Goal: Task Accomplishment & Management: Complete application form

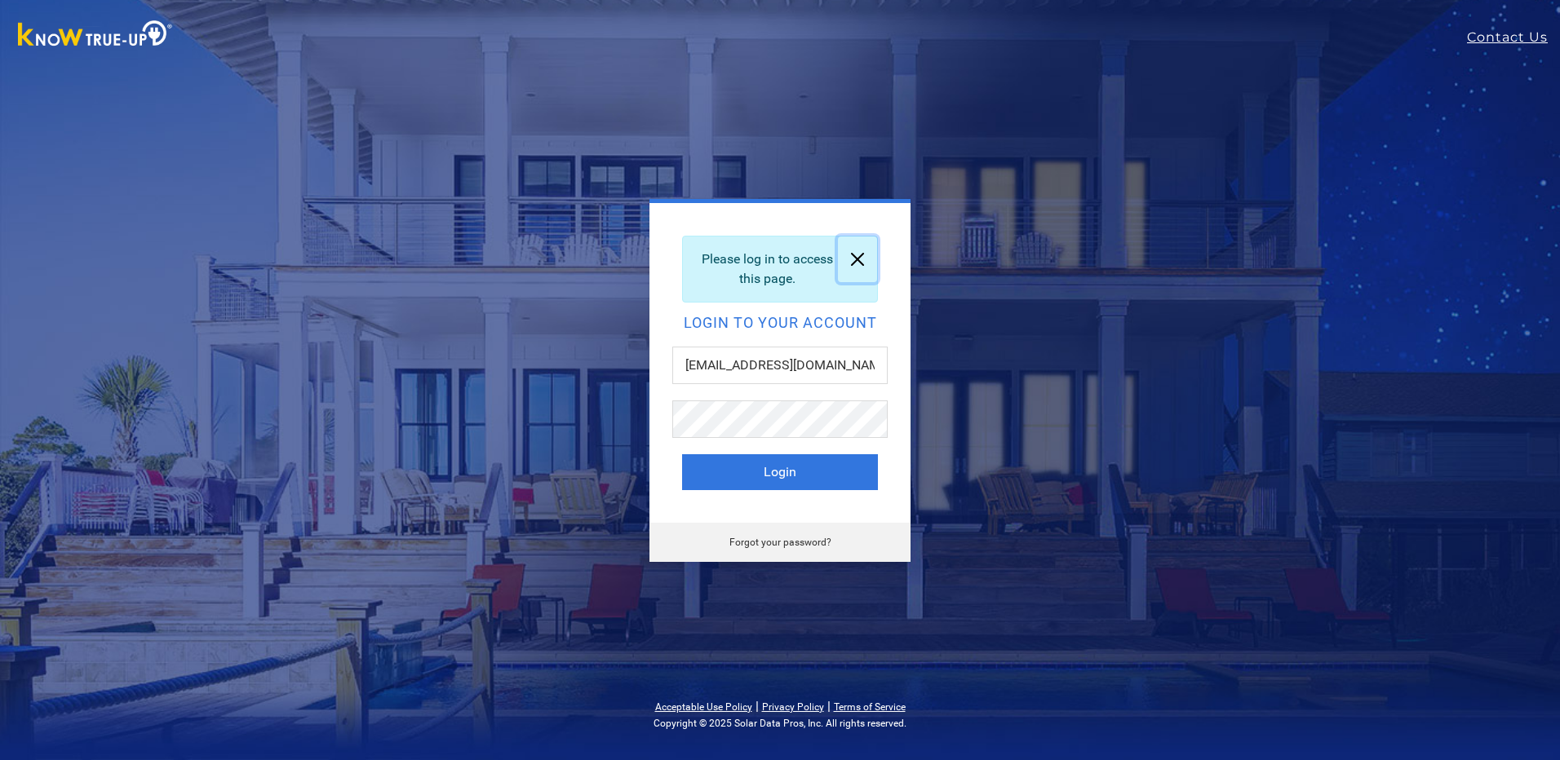
click at [870, 259] on link at bounding box center [857, 260] width 39 height 46
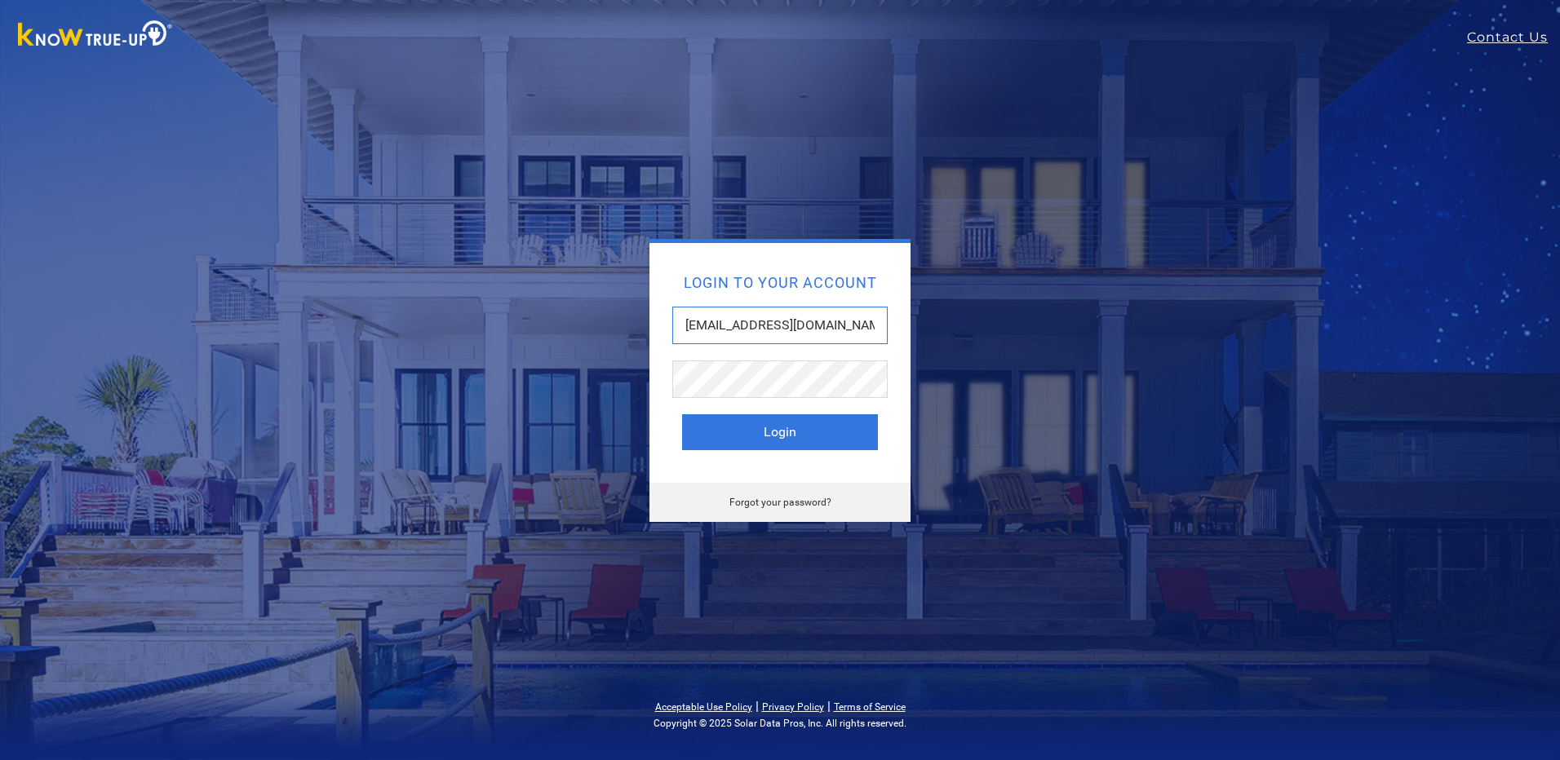
drag, startPoint x: 863, startPoint y: 317, endPoint x: 659, endPoint y: 355, distance: 207.4
click at [621, 330] on div "Login to your account brandon_v1986@yahoo.com Login Forgot your password?" at bounding box center [780, 380] width 718 height 283
type input "client.klane@gmail.com"
click at [791, 432] on button "Login" at bounding box center [780, 433] width 196 height 36
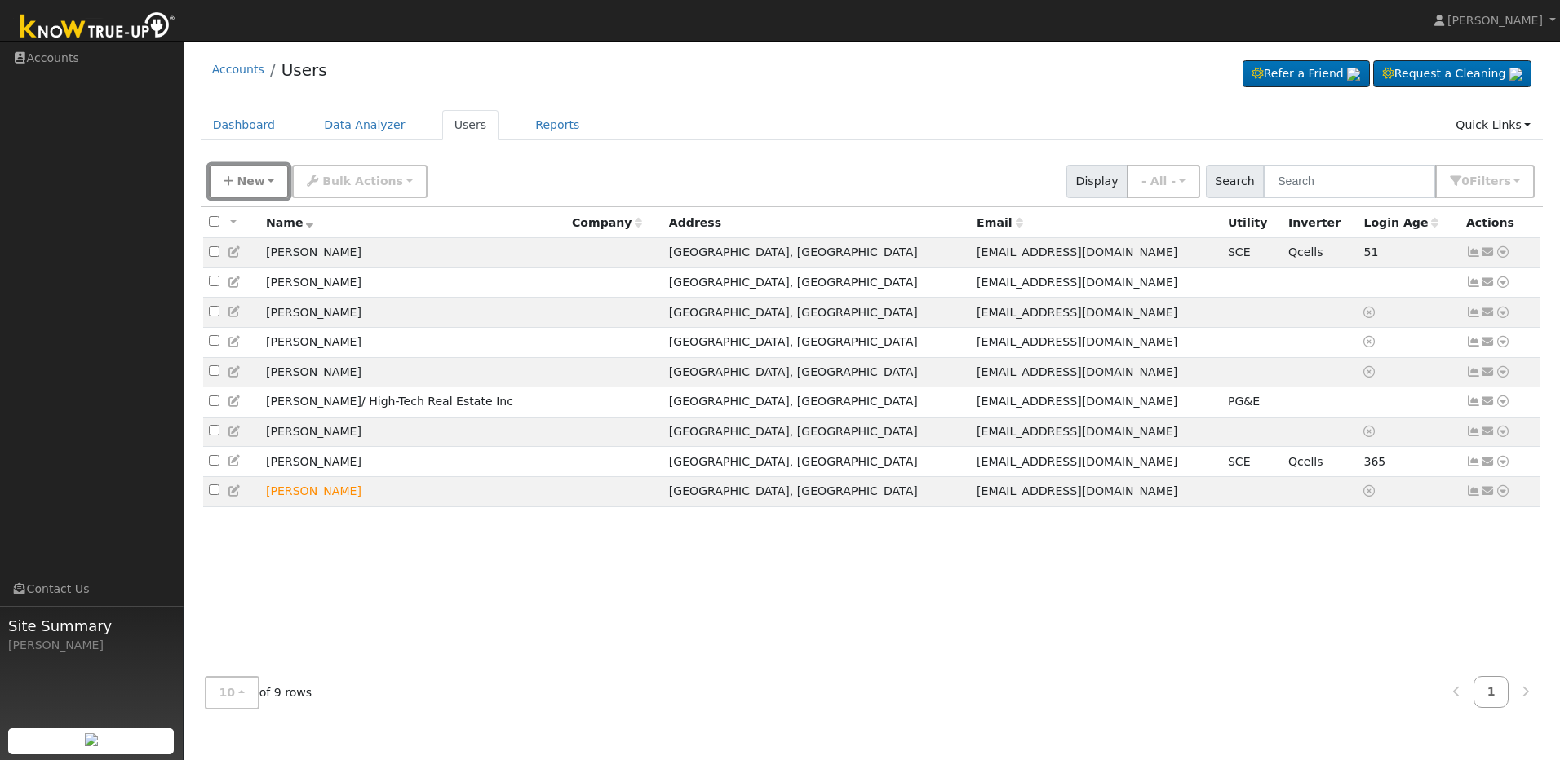
click at [246, 188] on span "New" at bounding box center [251, 181] width 28 height 13
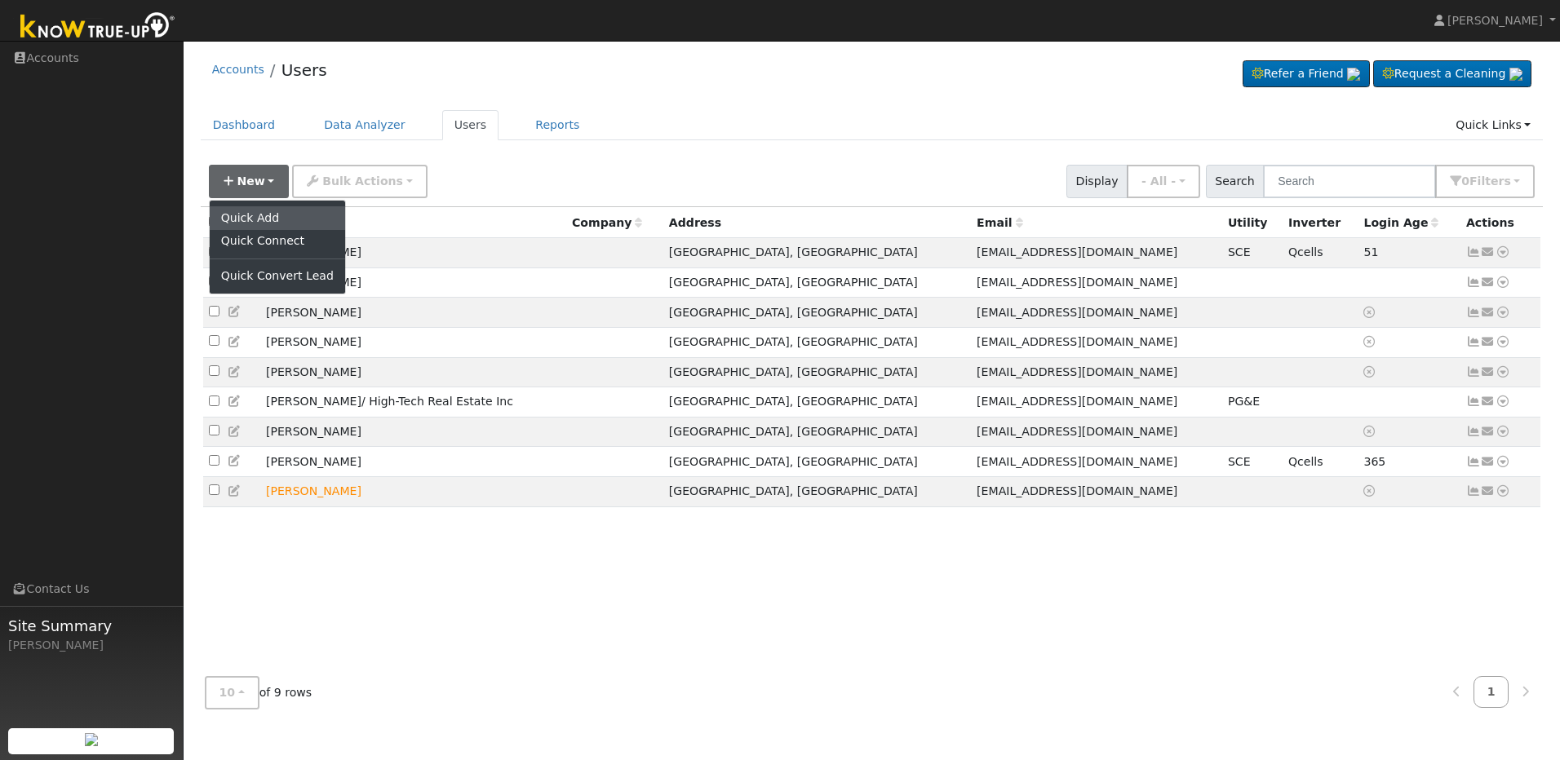
click at [253, 211] on link "Quick Add" at bounding box center [277, 217] width 135 height 23
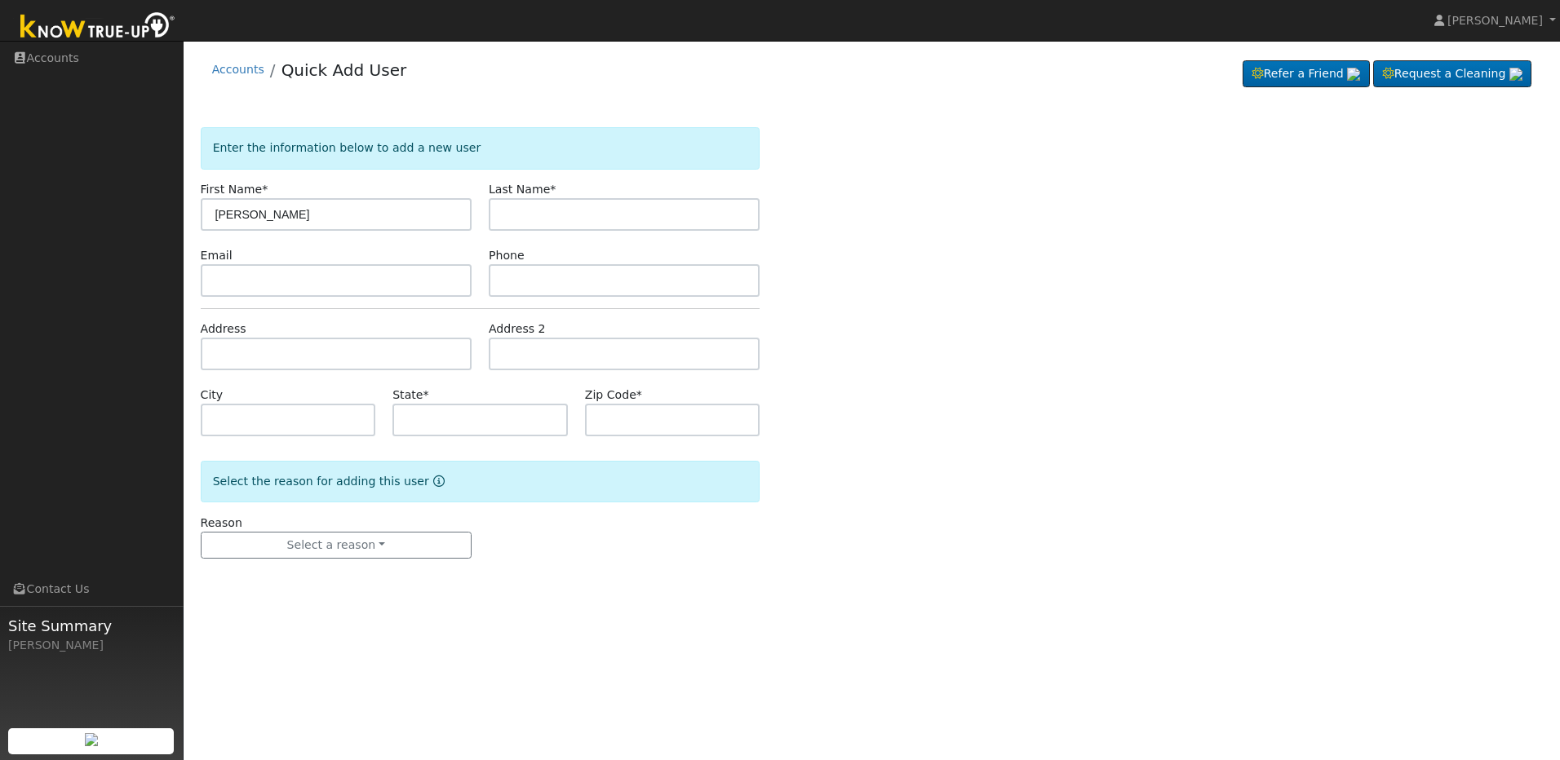
type input "[PERSON_NAME]"
type input "W"
type input "Tsuboi"
paste input "[EMAIL_ADDRESS][DOMAIN_NAME]"
type input "[EMAIL_ADDRESS][DOMAIN_NAME]"
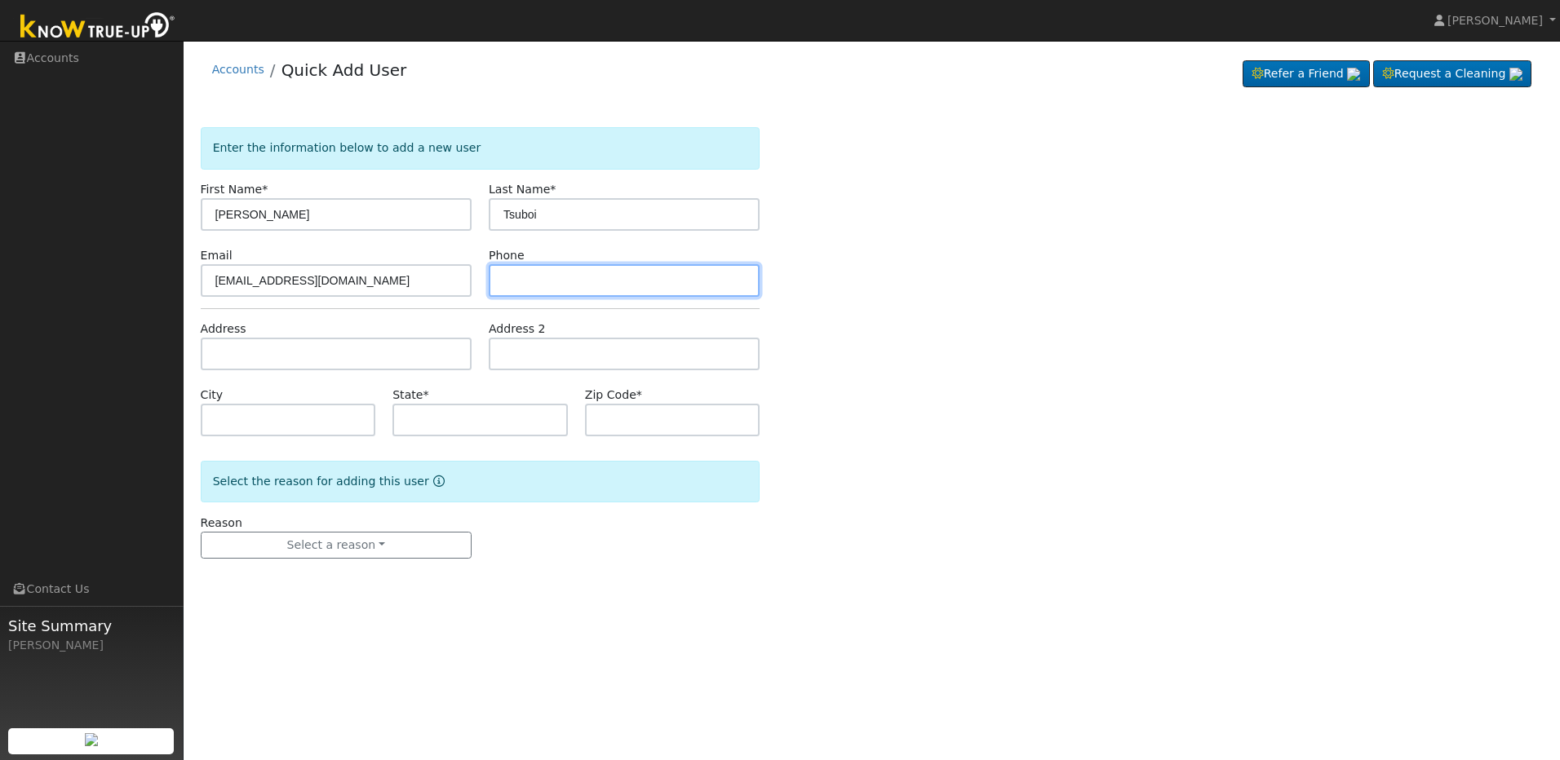
click at [585, 273] on input "text" at bounding box center [624, 280] width 271 height 33
type input "5593101787"
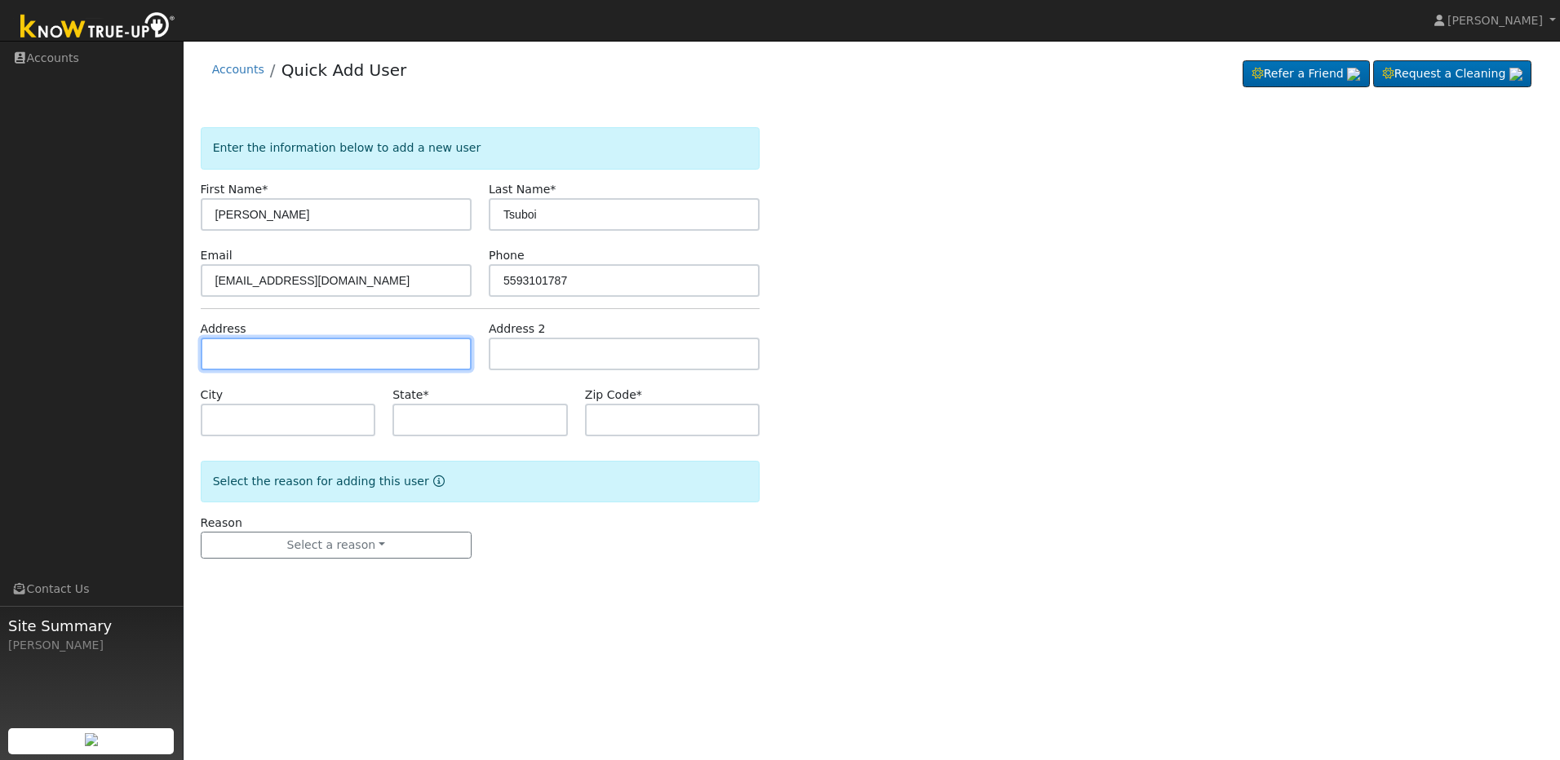
click at [376, 356] on input "text" at bounding box center [336, 354] width 271 height 33
paste input "24593 Ave 216"
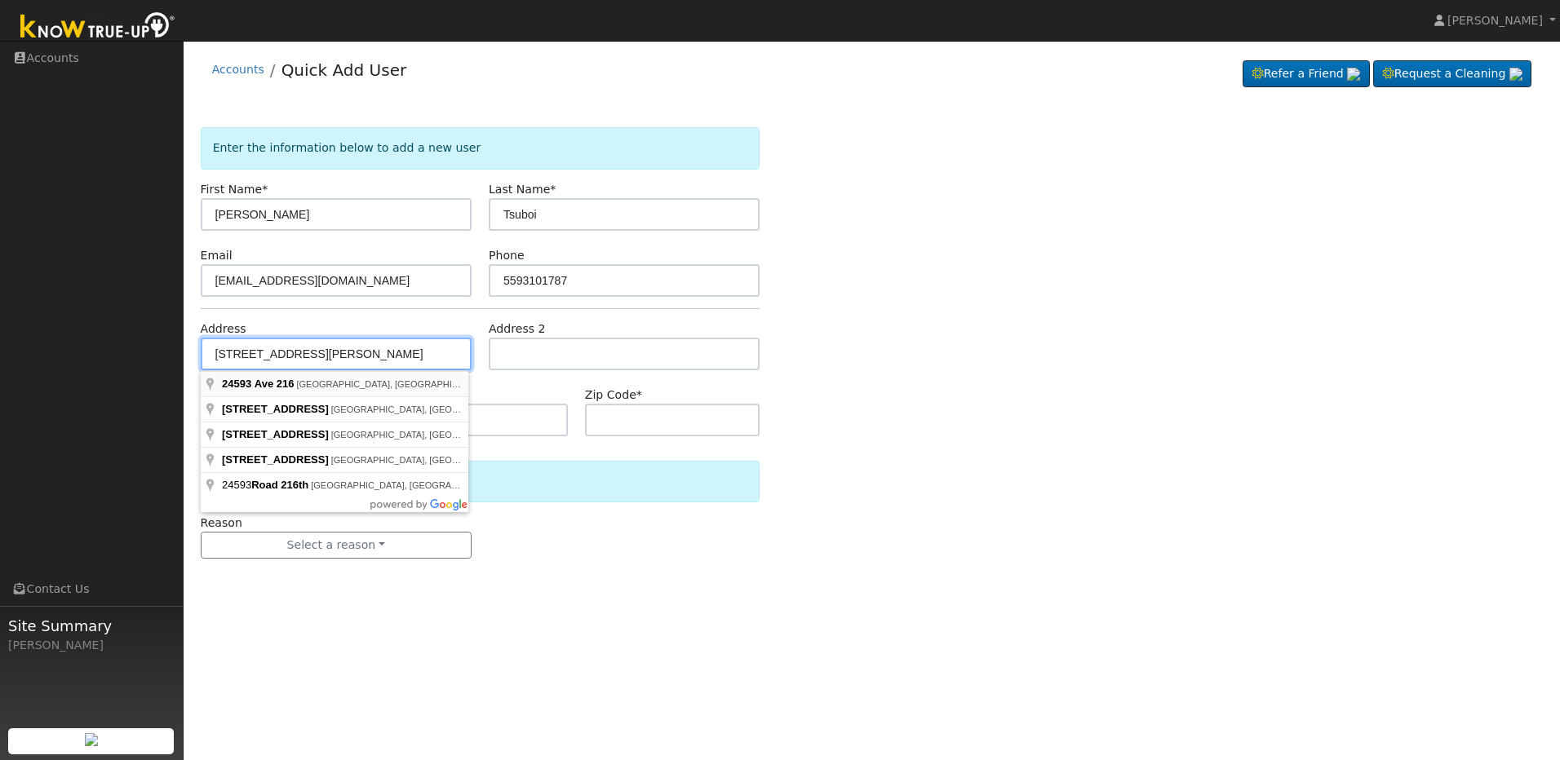
type input "24593 Avenue 216"
type input "Lindsay"
type input "CA"
type input "93247"
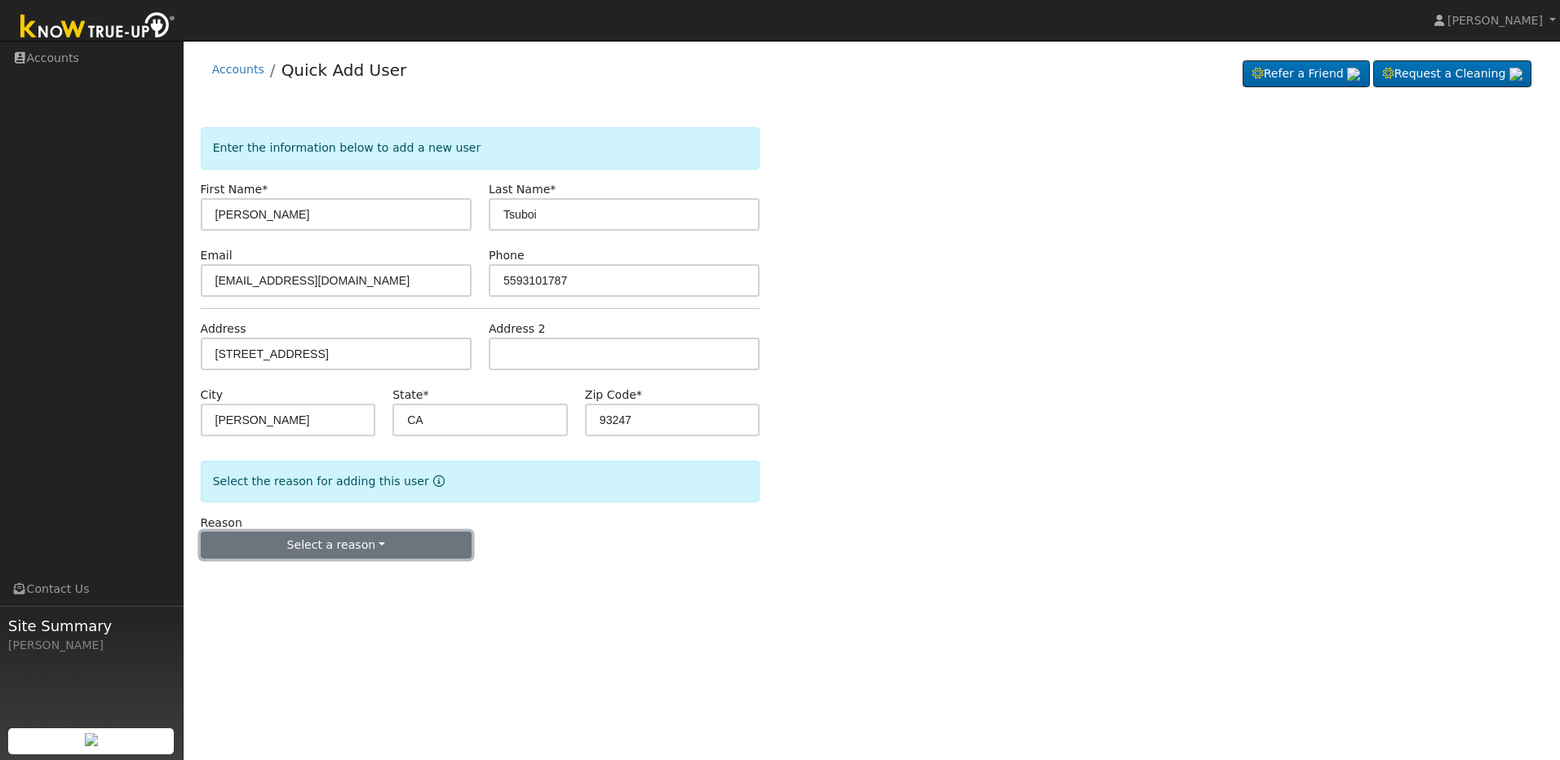
click at [407, 541] on button "Select a reason" at bounding box center [336, 546] width 271 height 28
click at [336, 597] on link "New customer adding solar" at bounding box center [292, 602] width 180 height 23
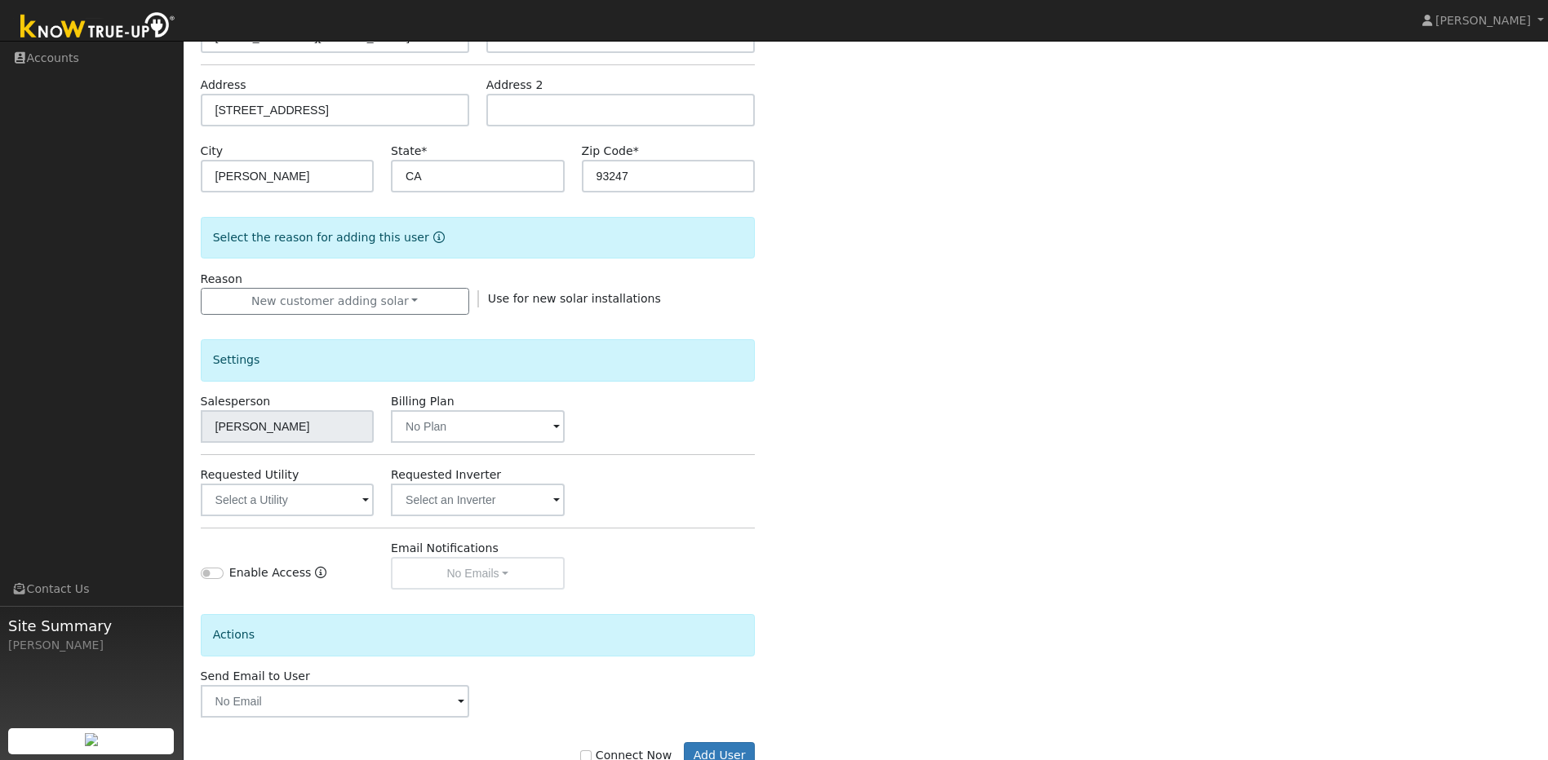
scroll to position [245, 0]
click at [553, 425] on span at bounding box center [556, 427] width 7 height 19
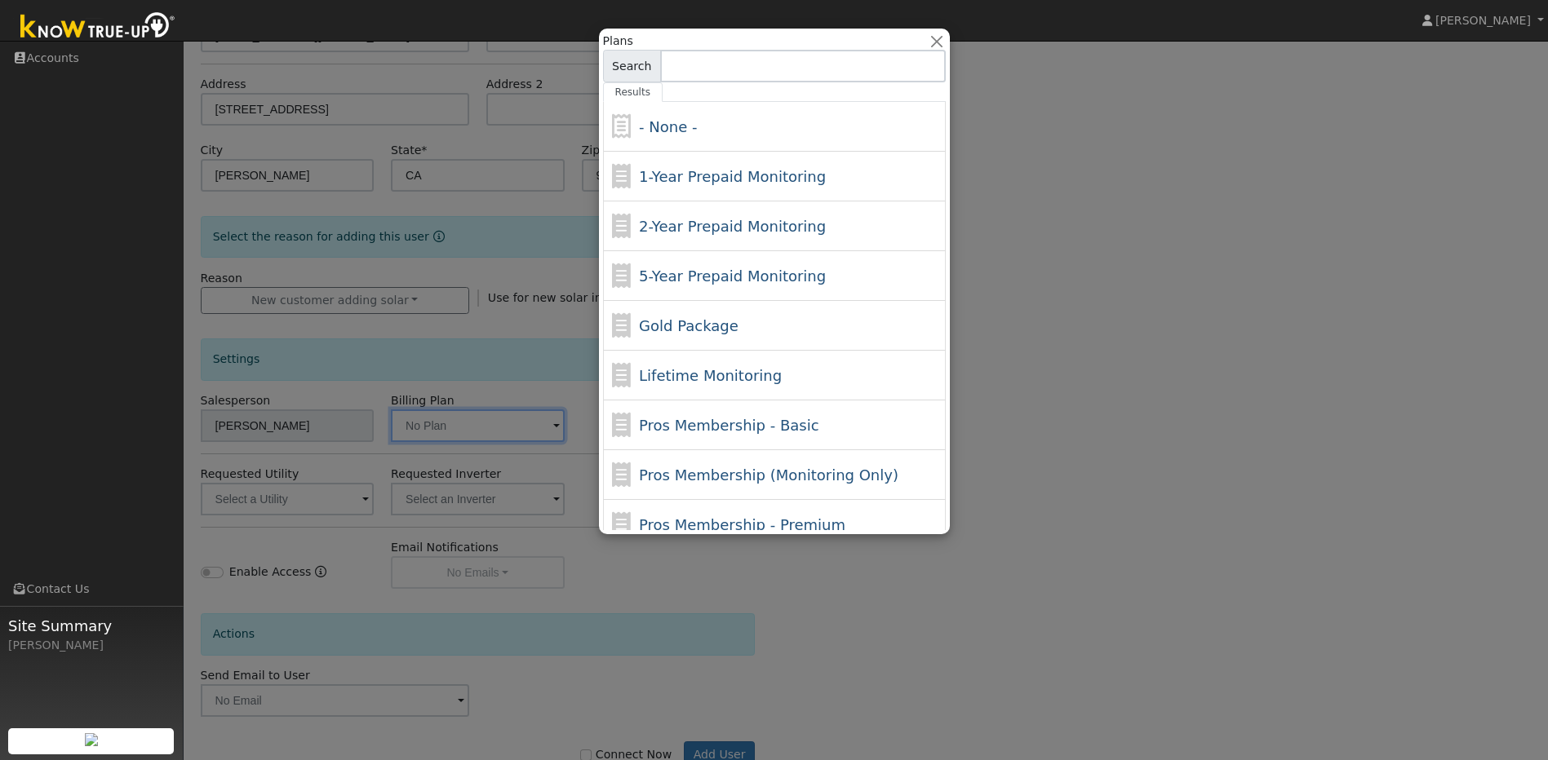
click at [575, 451] on div at bounding box center [774, 380] width 1548 height 760
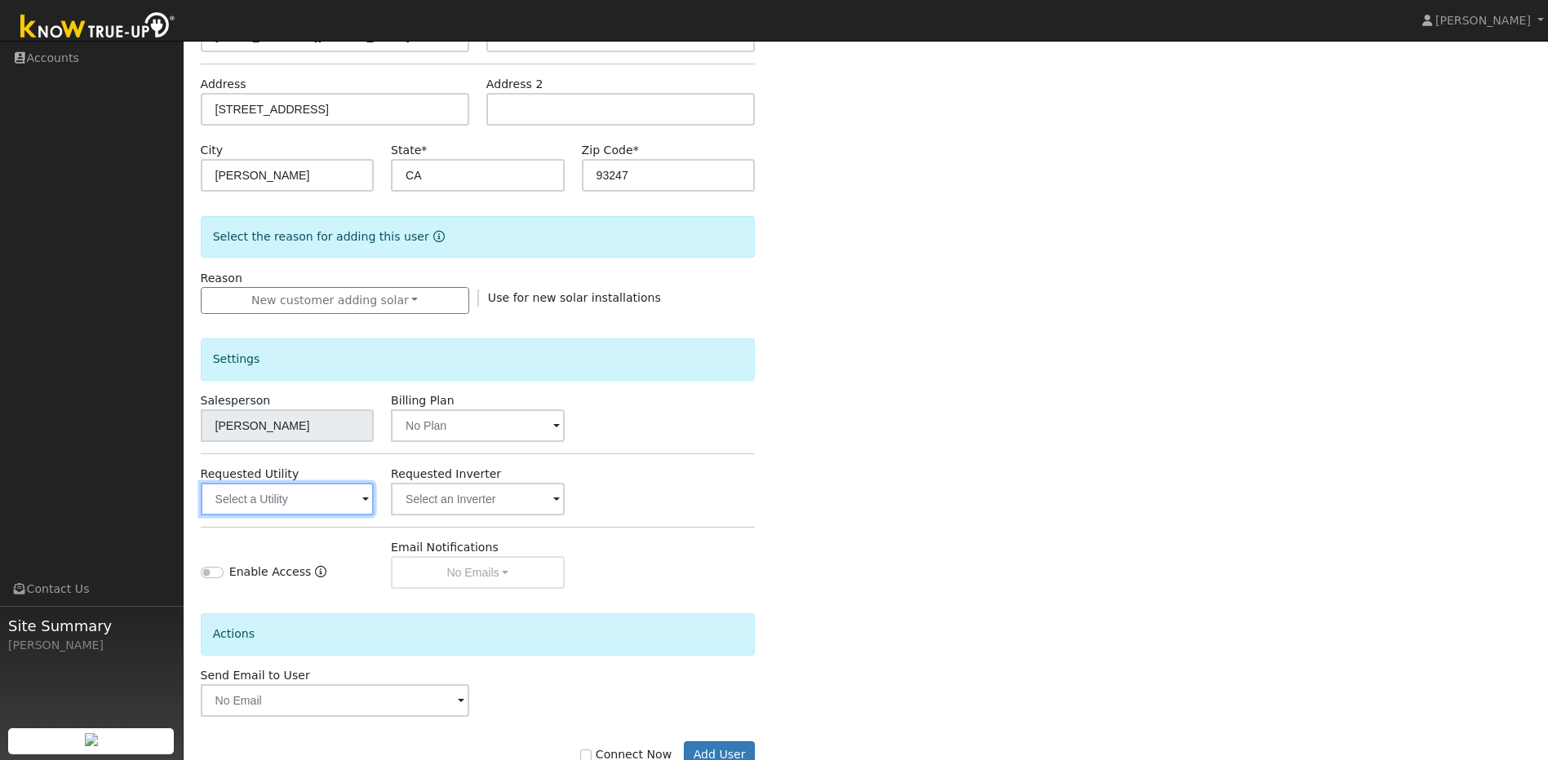
click at [359, 508] on input "text" at bounding box center [287, 499] width 173 height 33
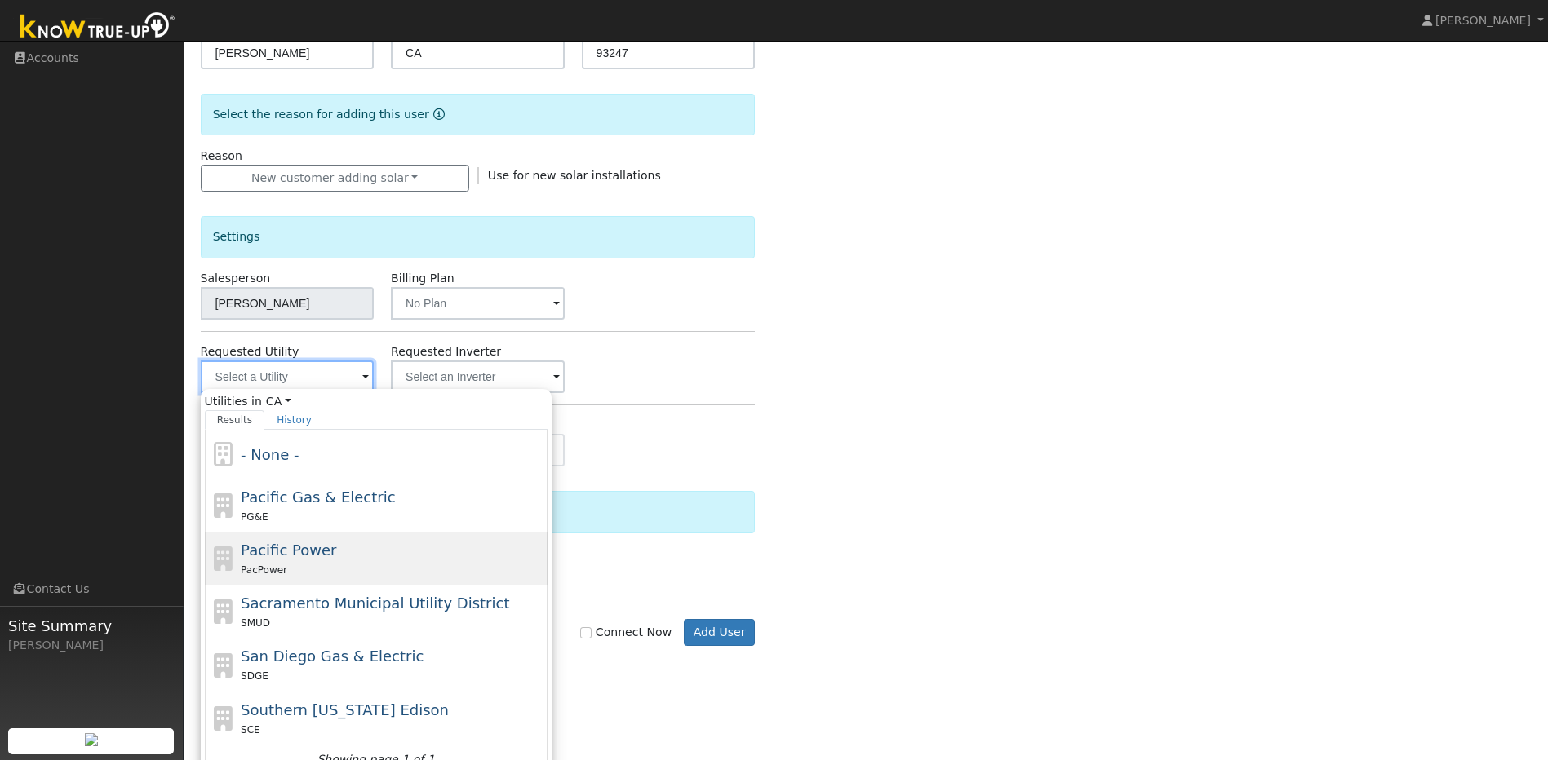
scroll to position [386, 0]
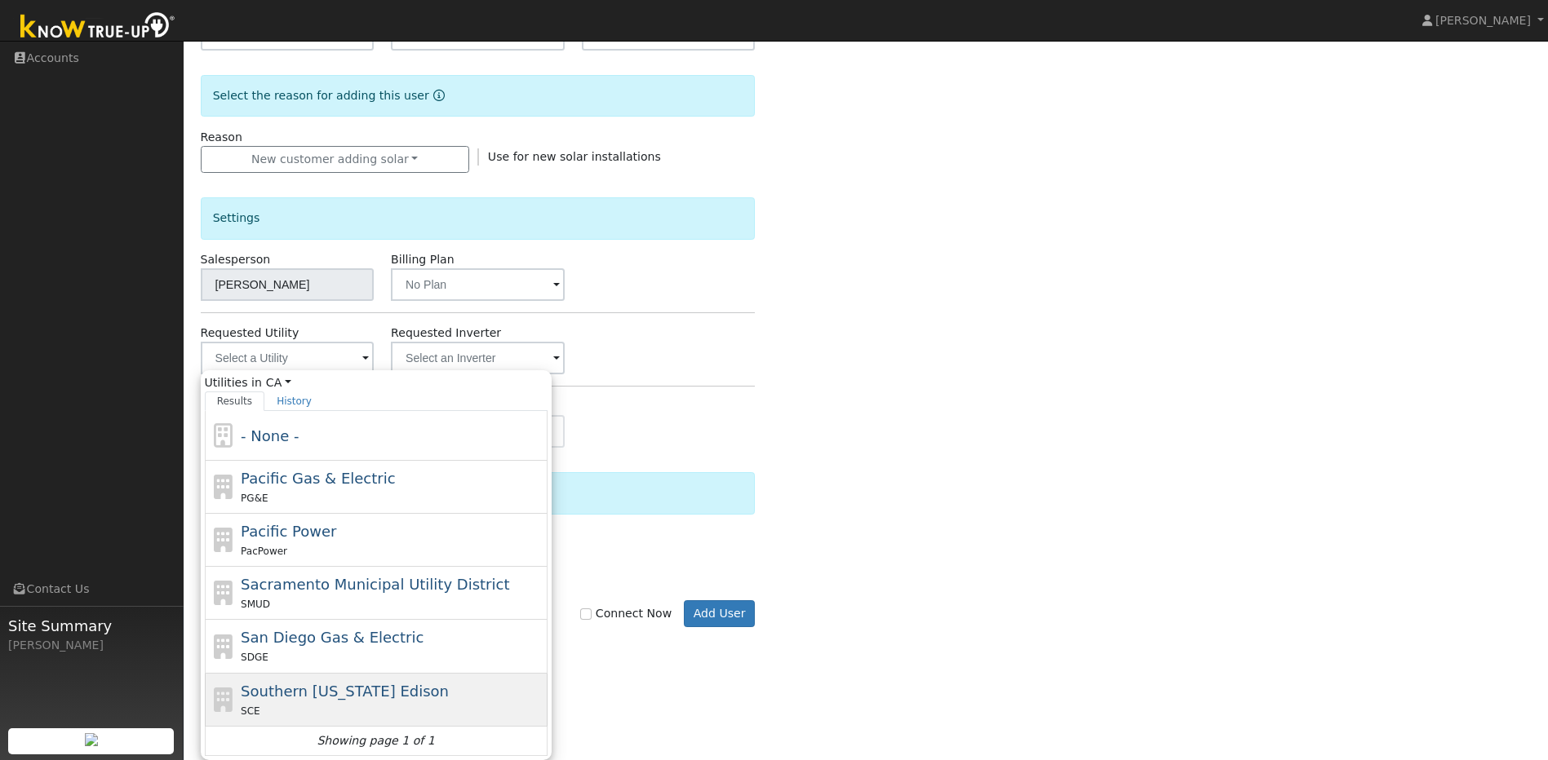
click at [351, 694] on span "Southern California Edison" at bounding box center [345, 691] width 208 height 17
type input "Southern California Edison"
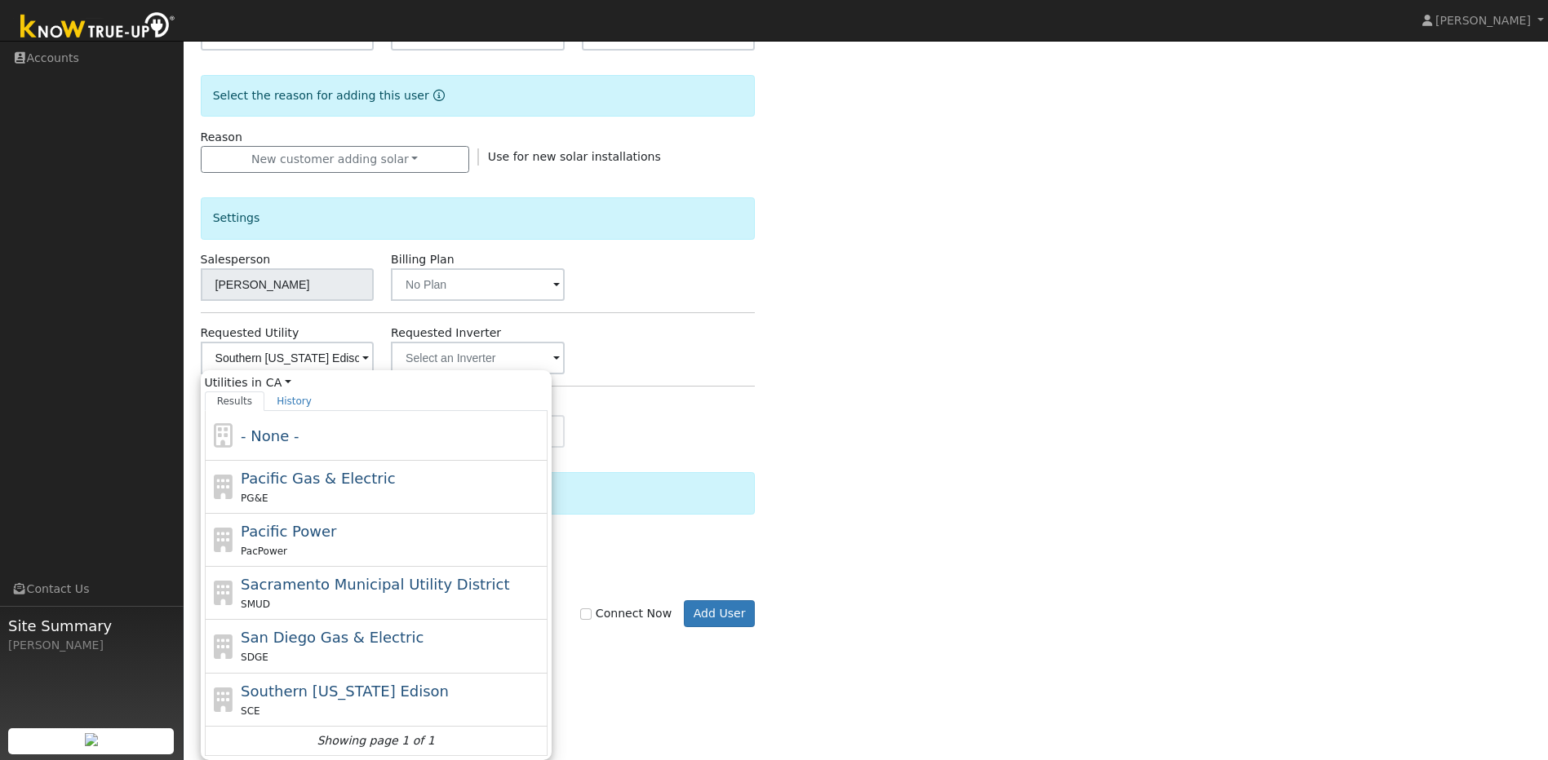
scroll to position [294, 0]
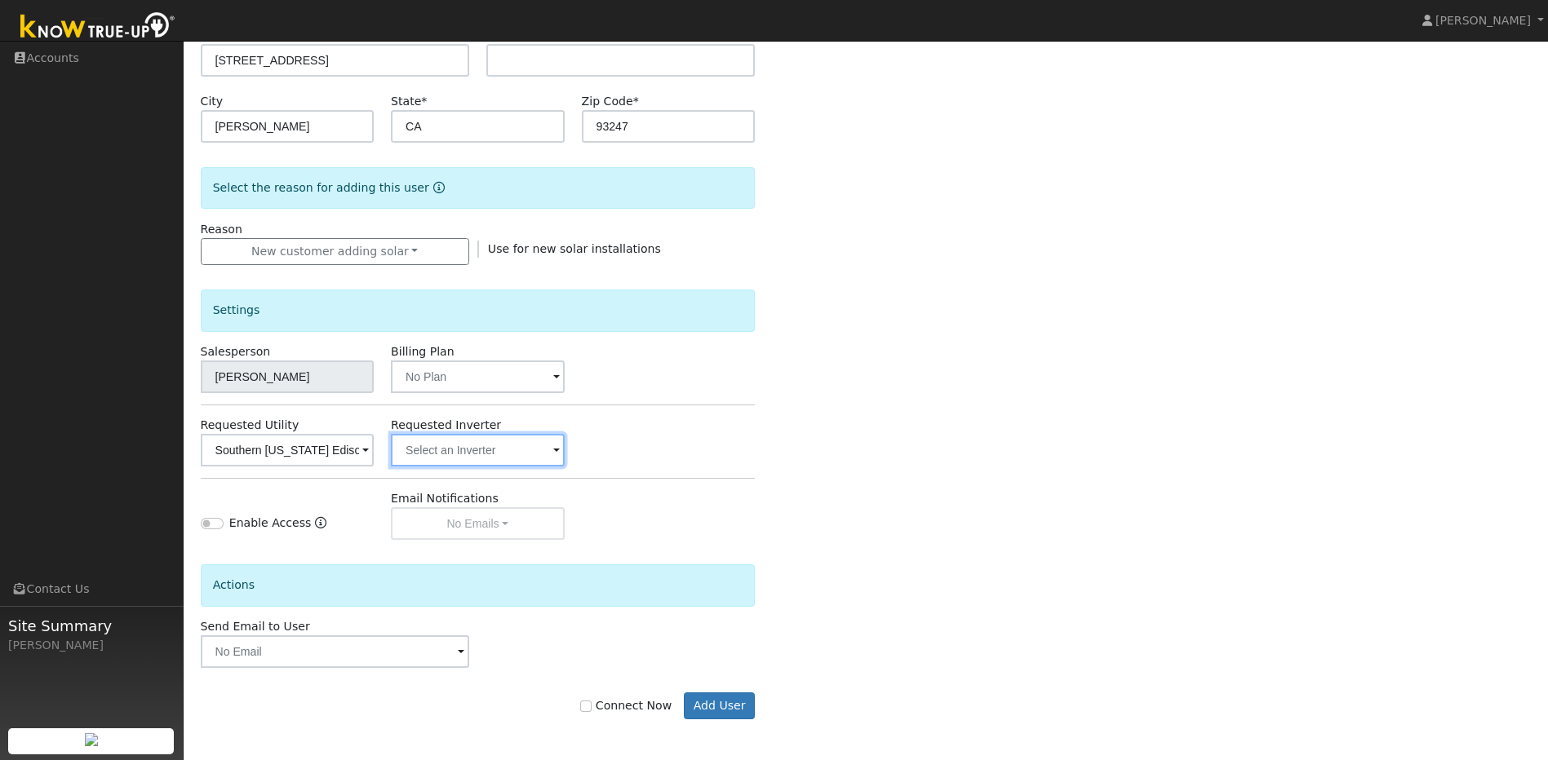
click at [546, 450] on input "text" at bounding box center [477, 450] width 173 height 33
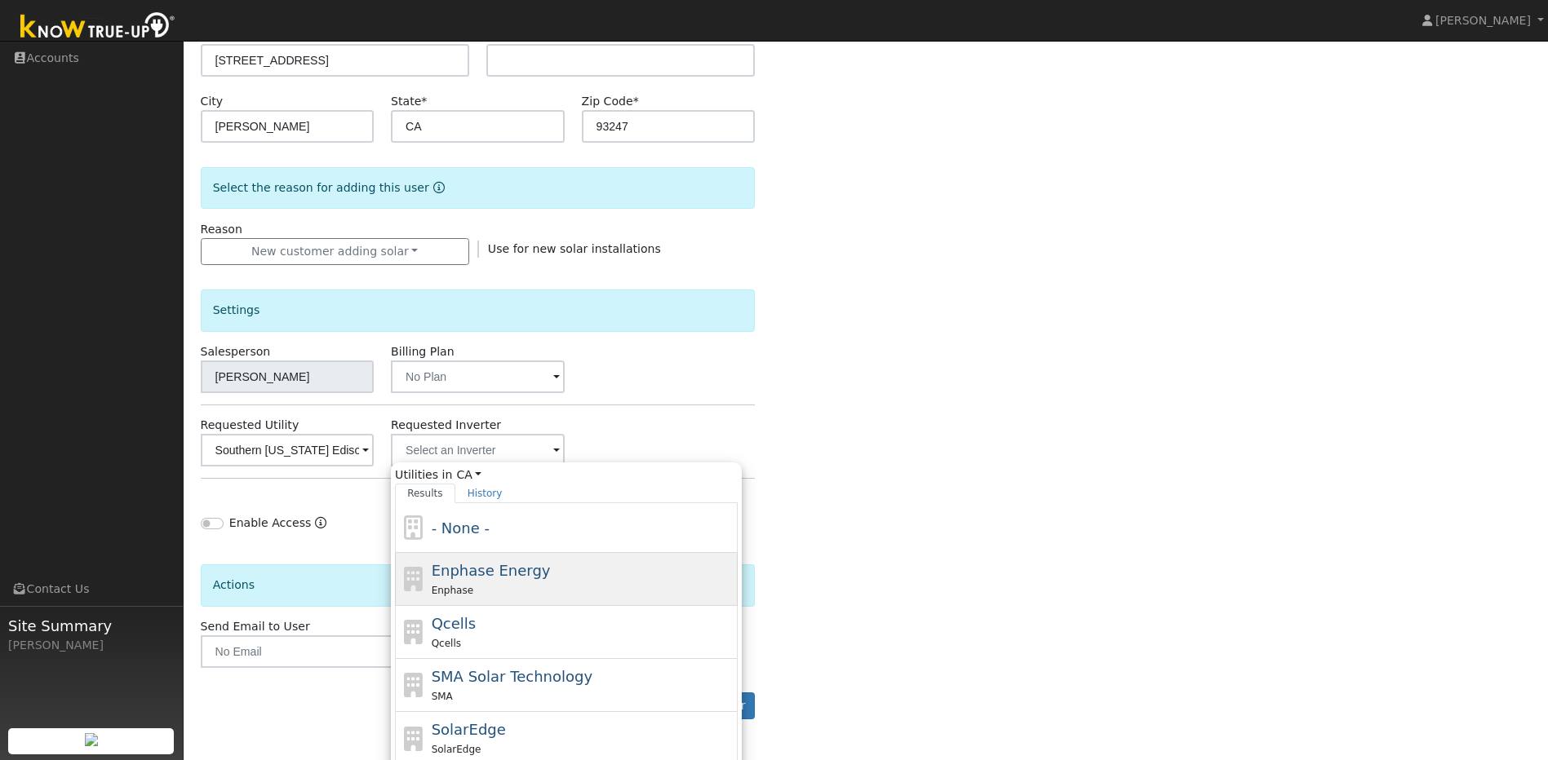
click at [544, 588] on div "Enphase" at bounding box center [583, 590] width 303 height 17
type input "Enphase Energy"
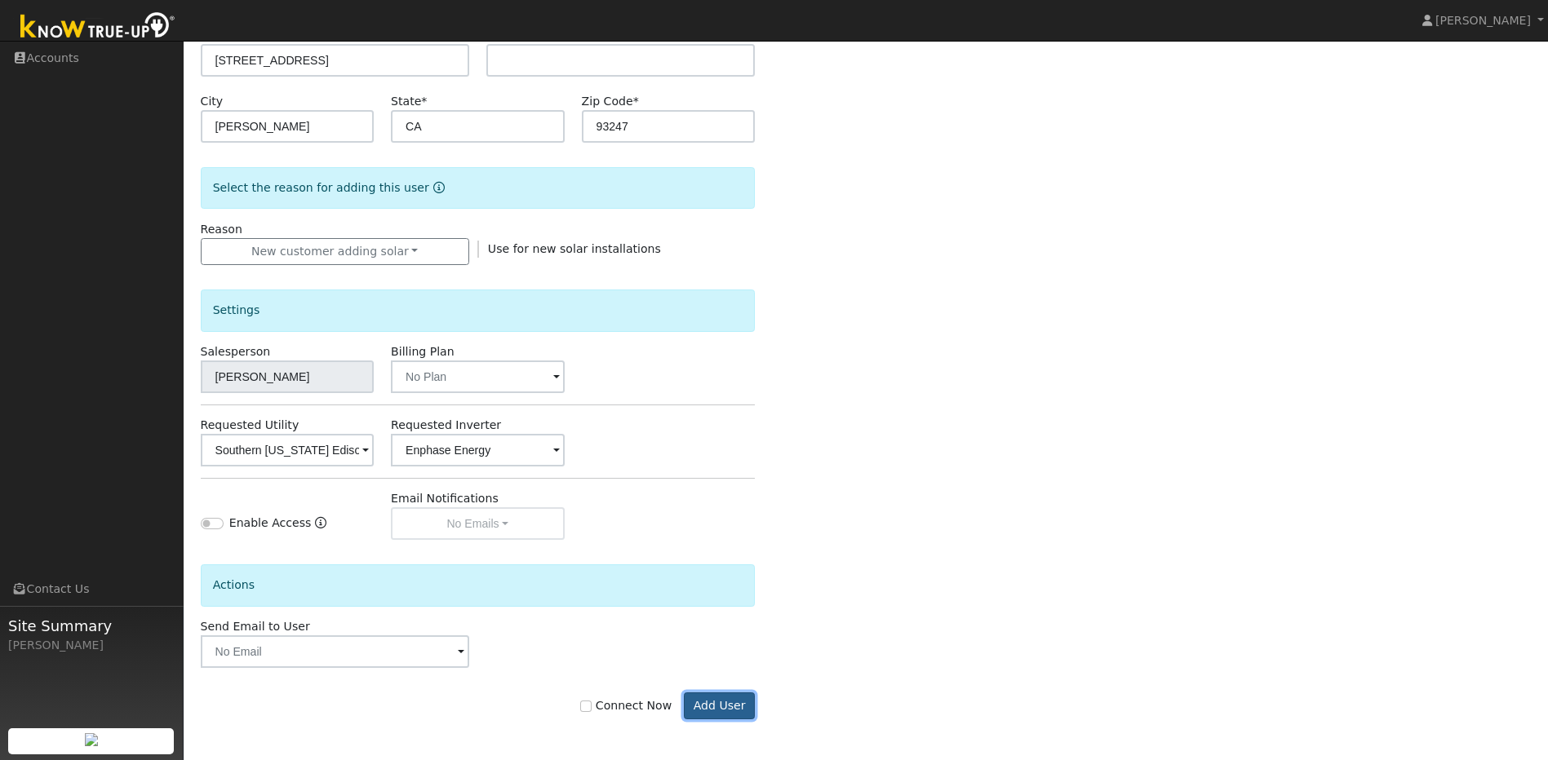
click at [723, 705] on button "Add User" at bounding box center [719, 707] width 71 height 28
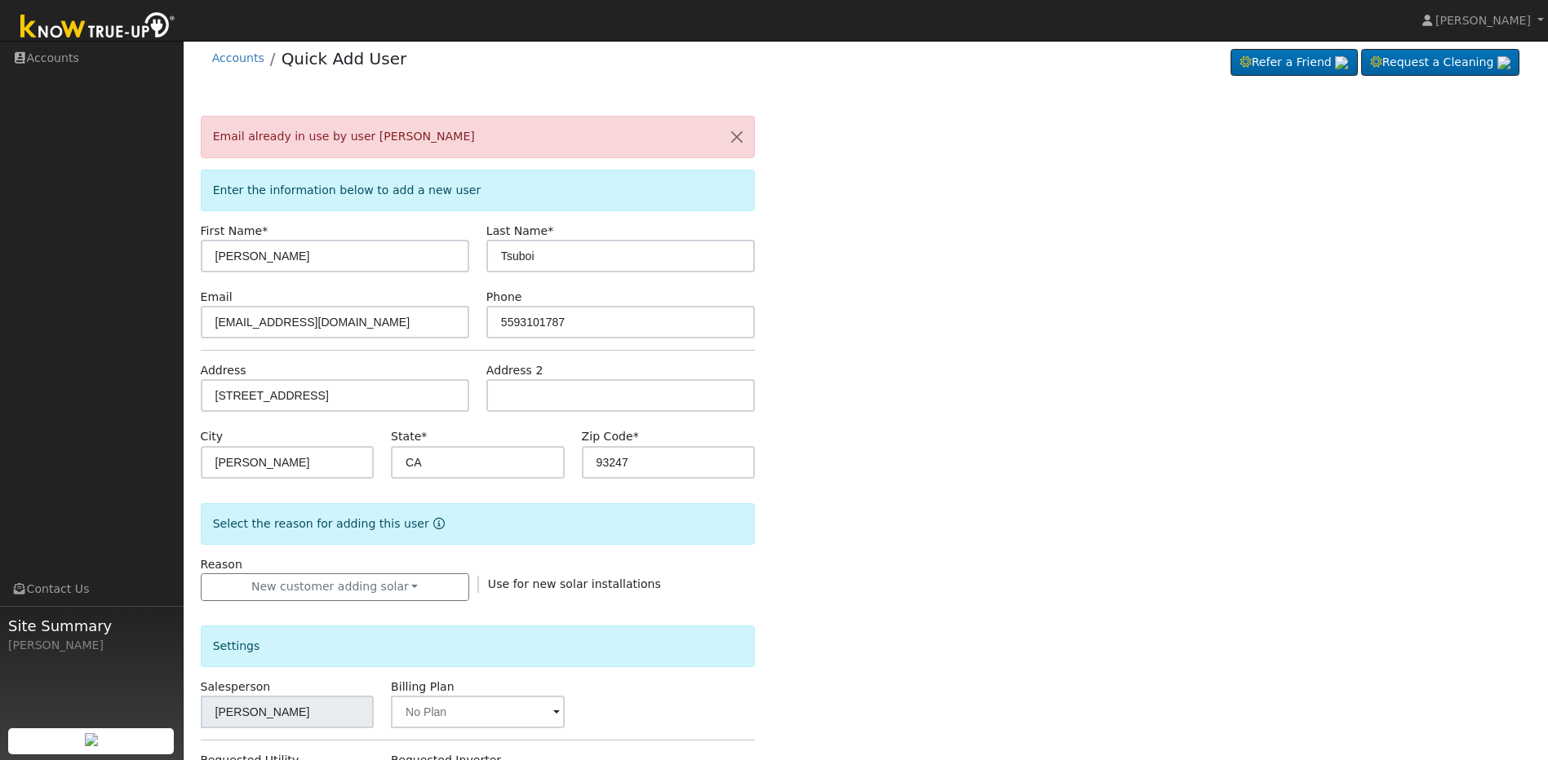
scroll to position [0, 0]
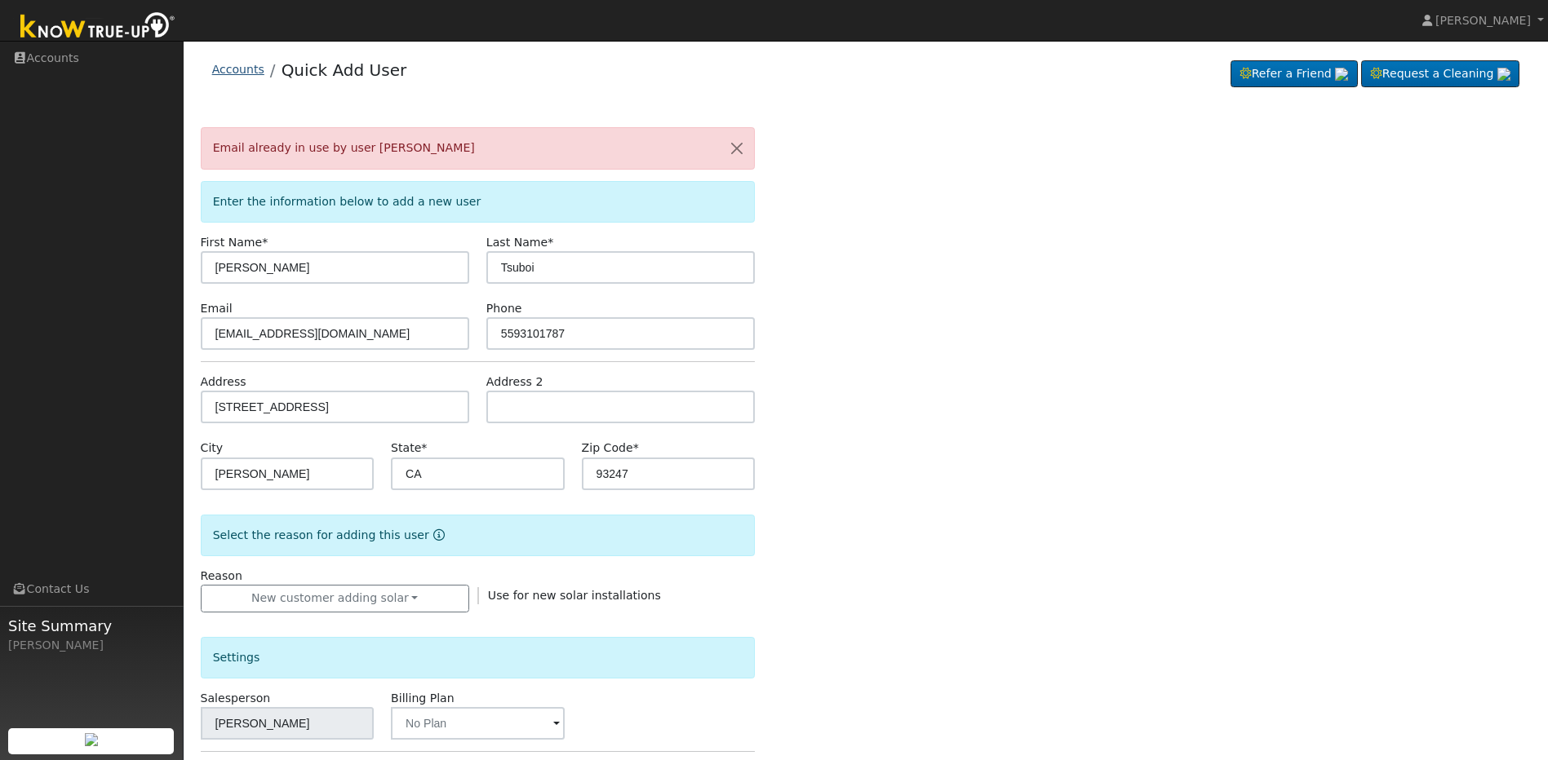
click at [254, 67] on link "Accounts" at bounding box center [238, 69] width 52 height 13
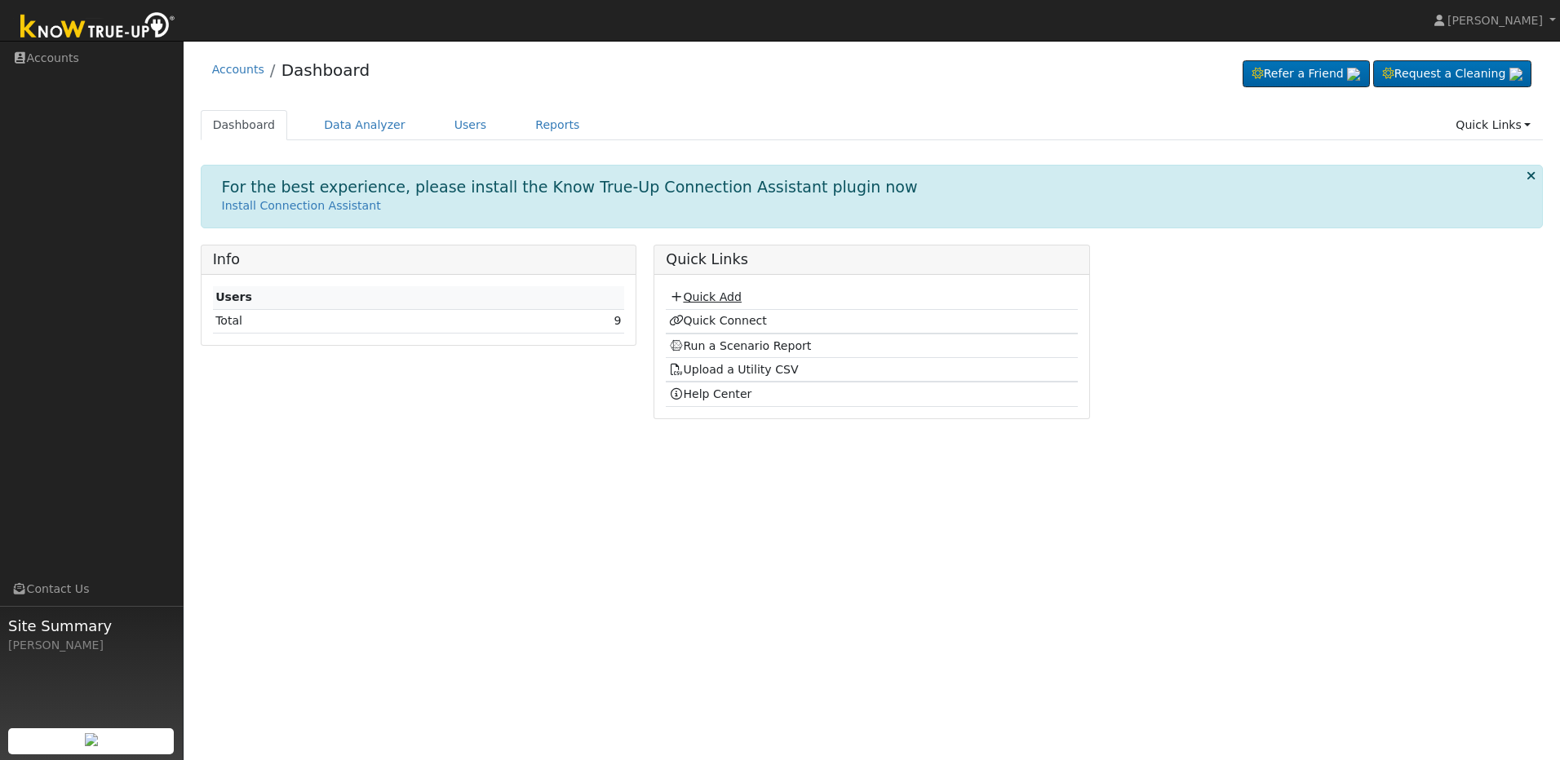
click at [707, 303] on link "Quick Add" at bounding box center [705, 296] width 73 height 13
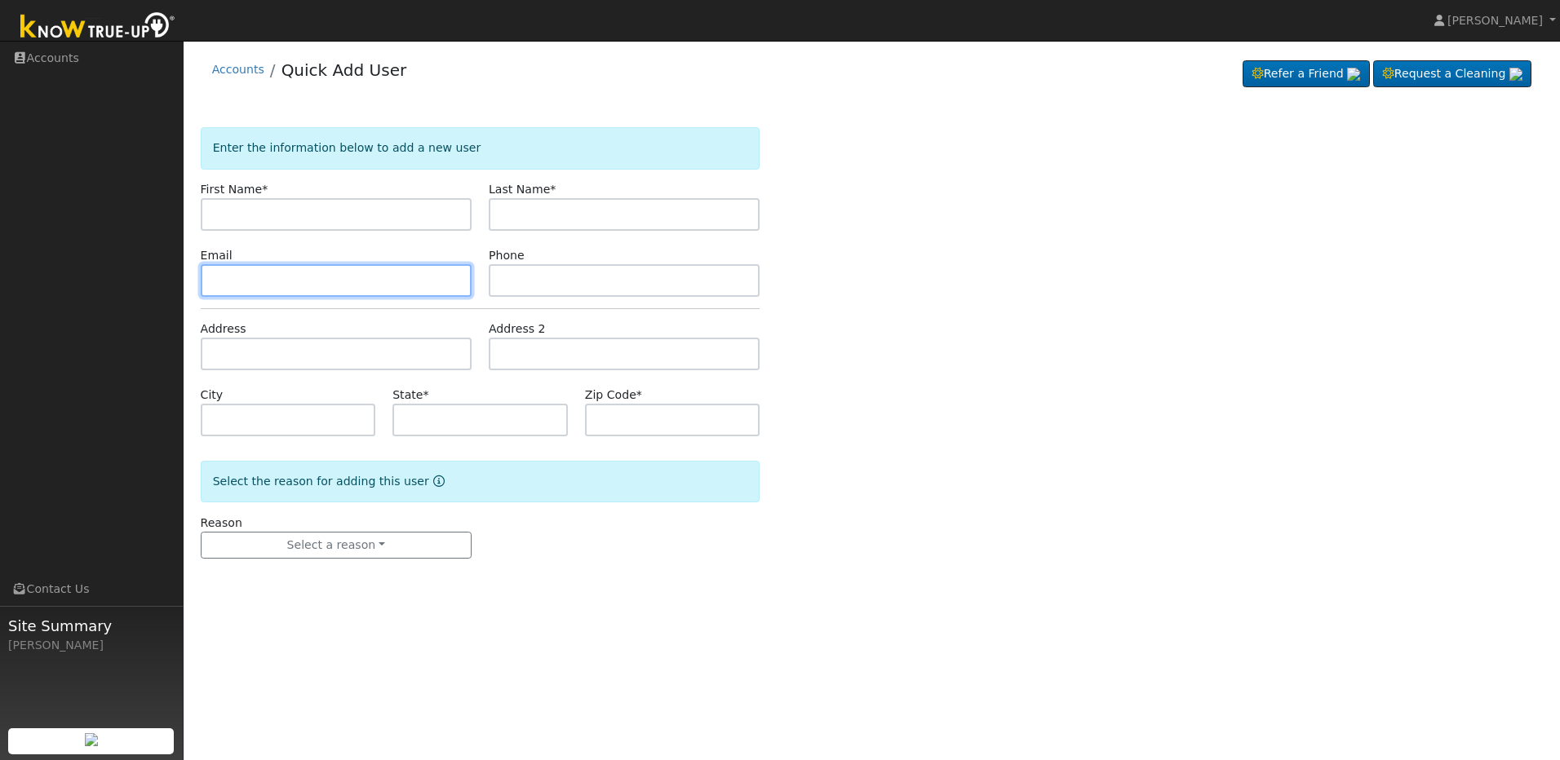
click at [363, 284] on input "text" at bounding box center [336, 280] width 271 height 33
click at [362, 284] on input "text" at bounding box center [336, 280] width 271 height 33
type input "t"
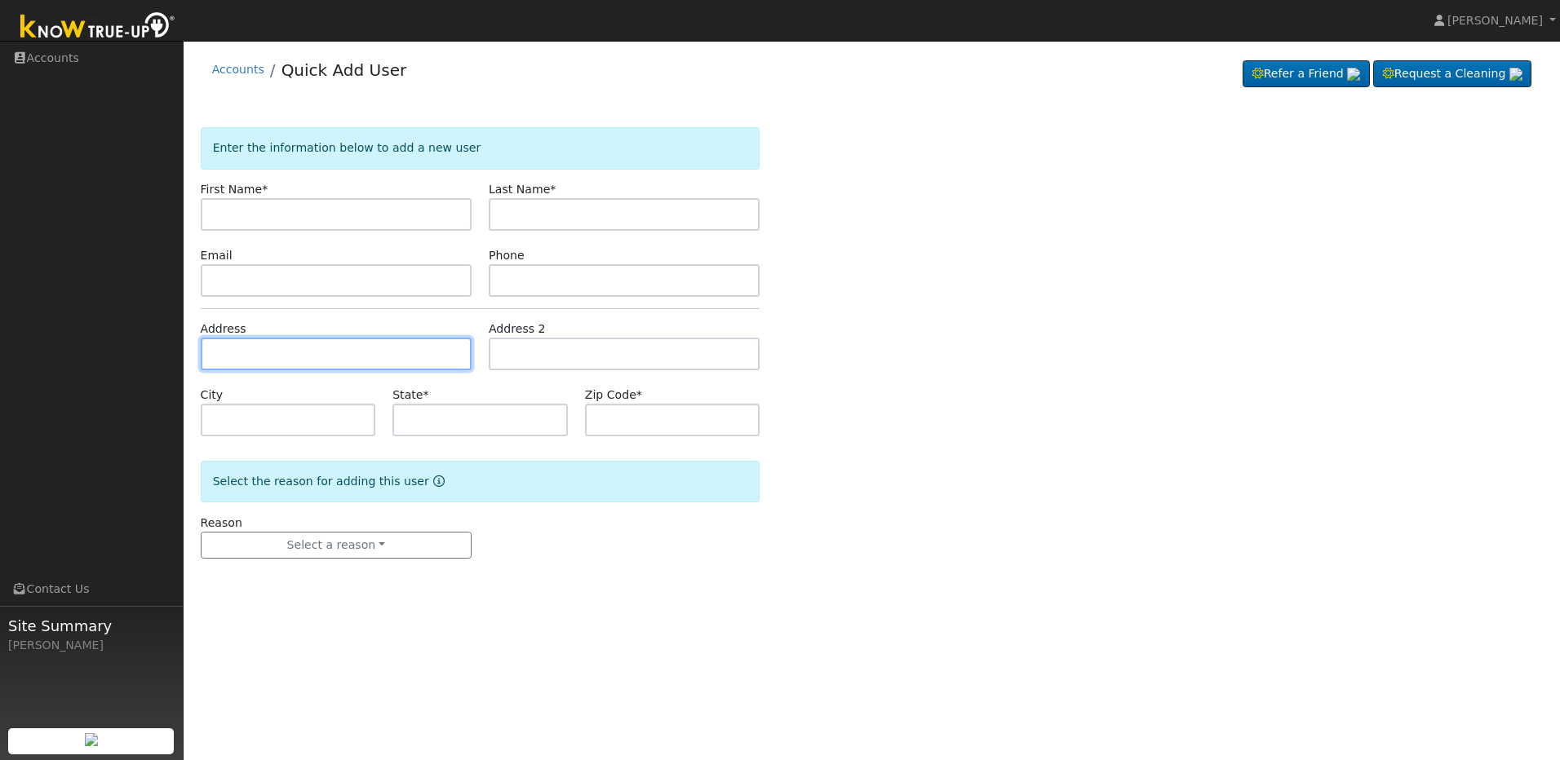
click at [361, 348] on input "text" at bounding box center [336, 354] width 271 height 33
paste input "[STREET_ADDRESS]"
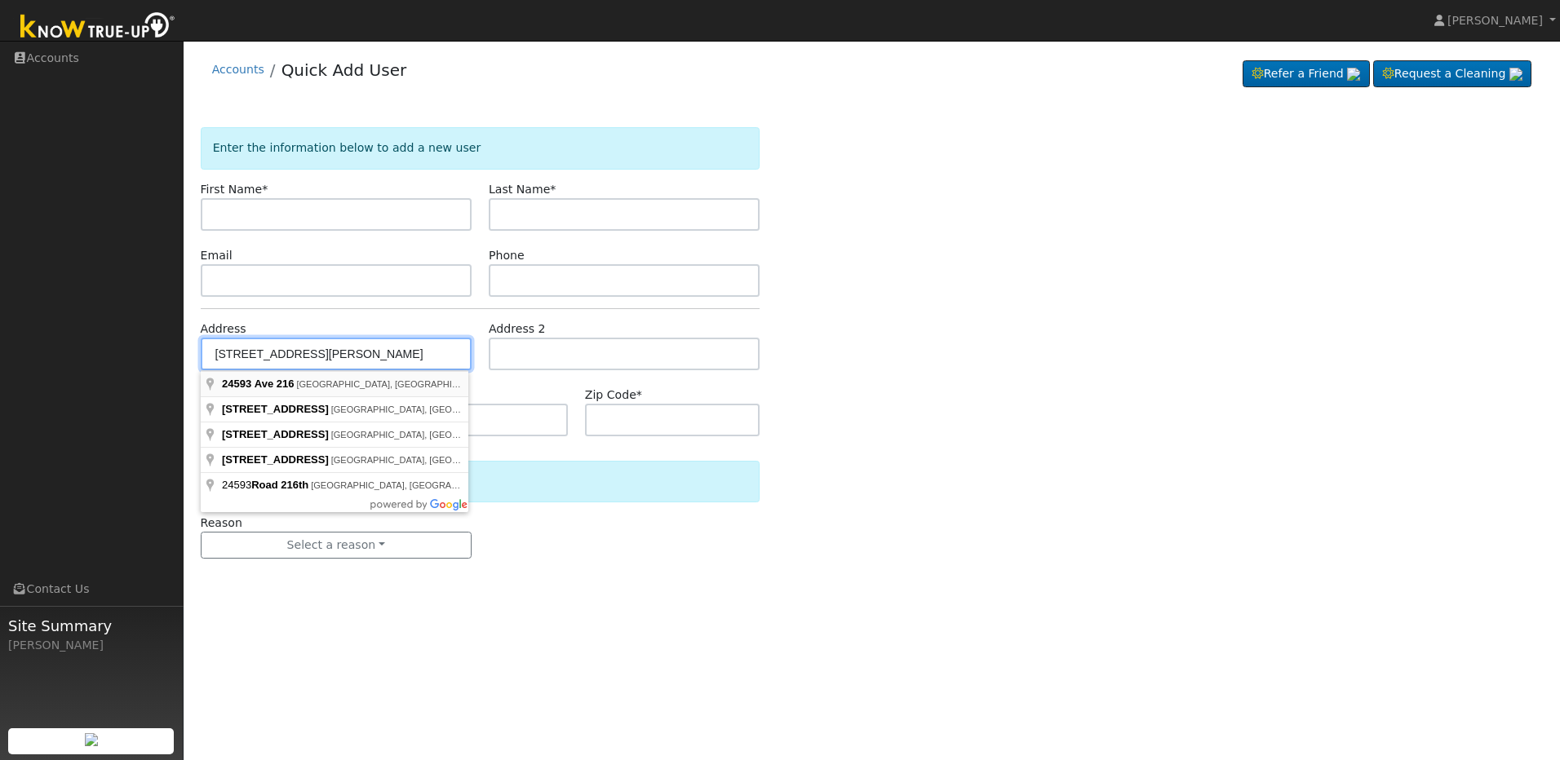
type input "[STREET_ADDRESS]"
type input "[PERSON_NAME]"
type input "CA"
type input "93247"
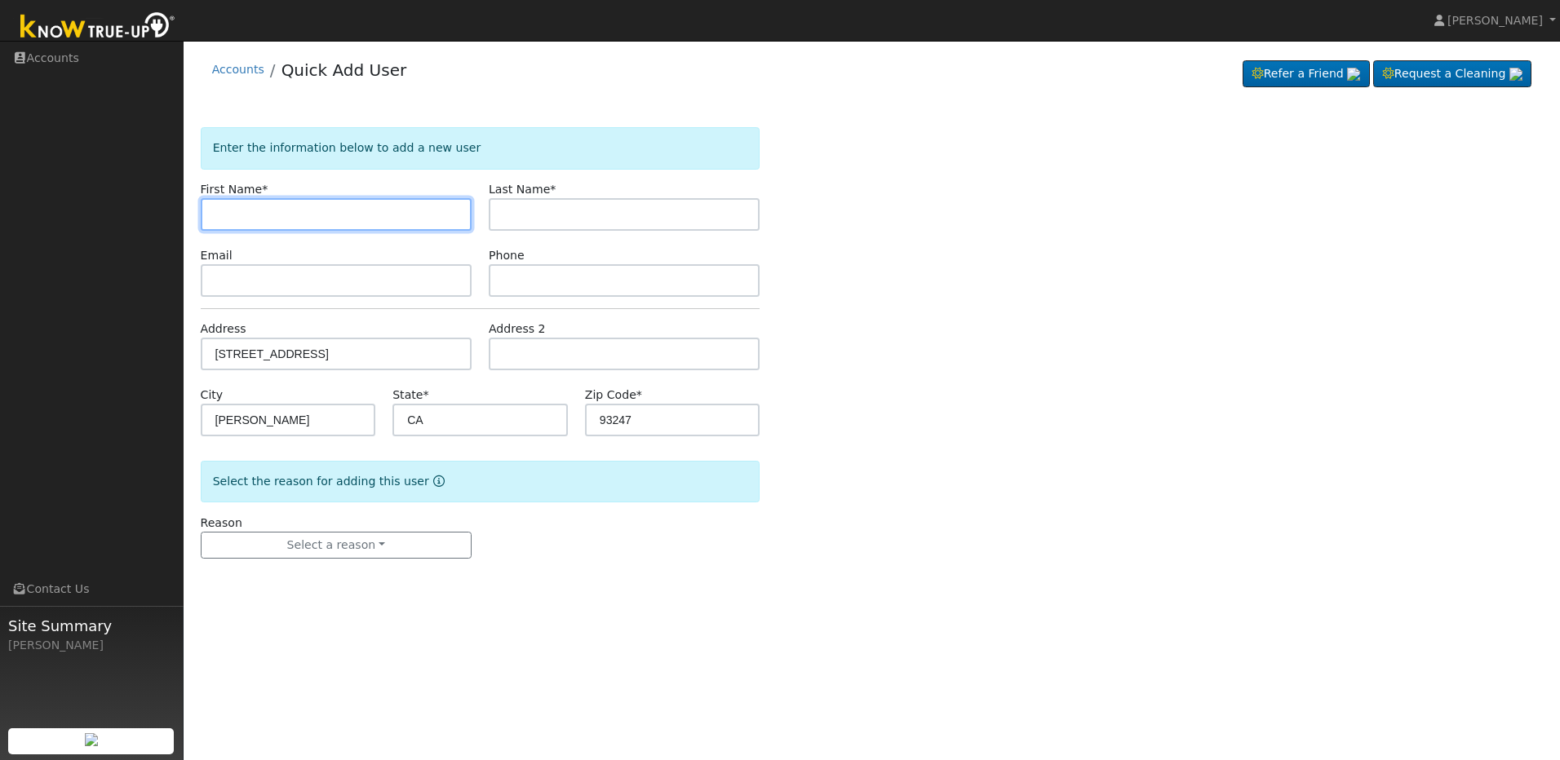
click at [325, 217] on input "text" at bounding box center [336, 214] width 271 height 33
type input "[PERSON_NAME]"
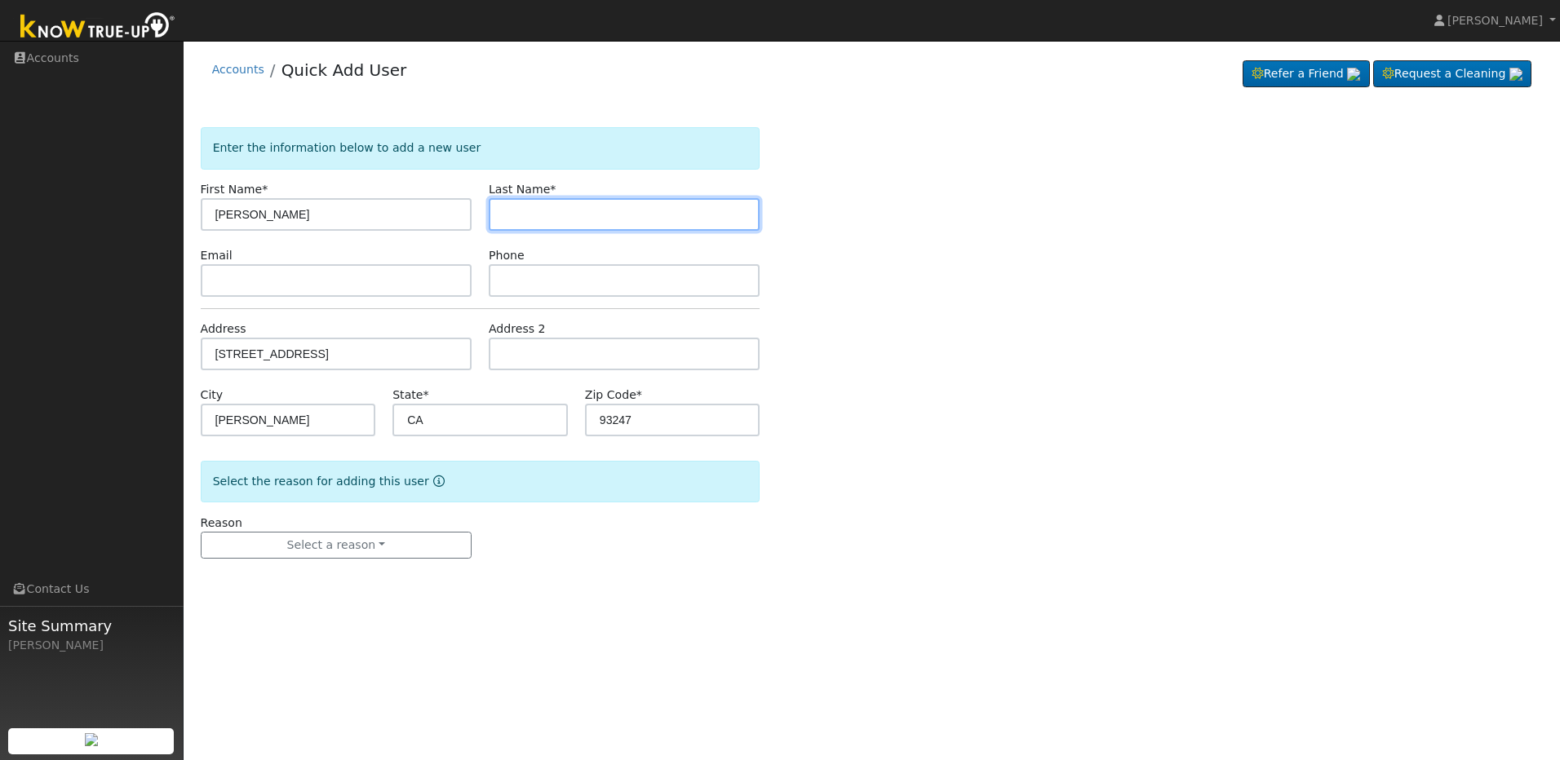
type input "Tsuboi"
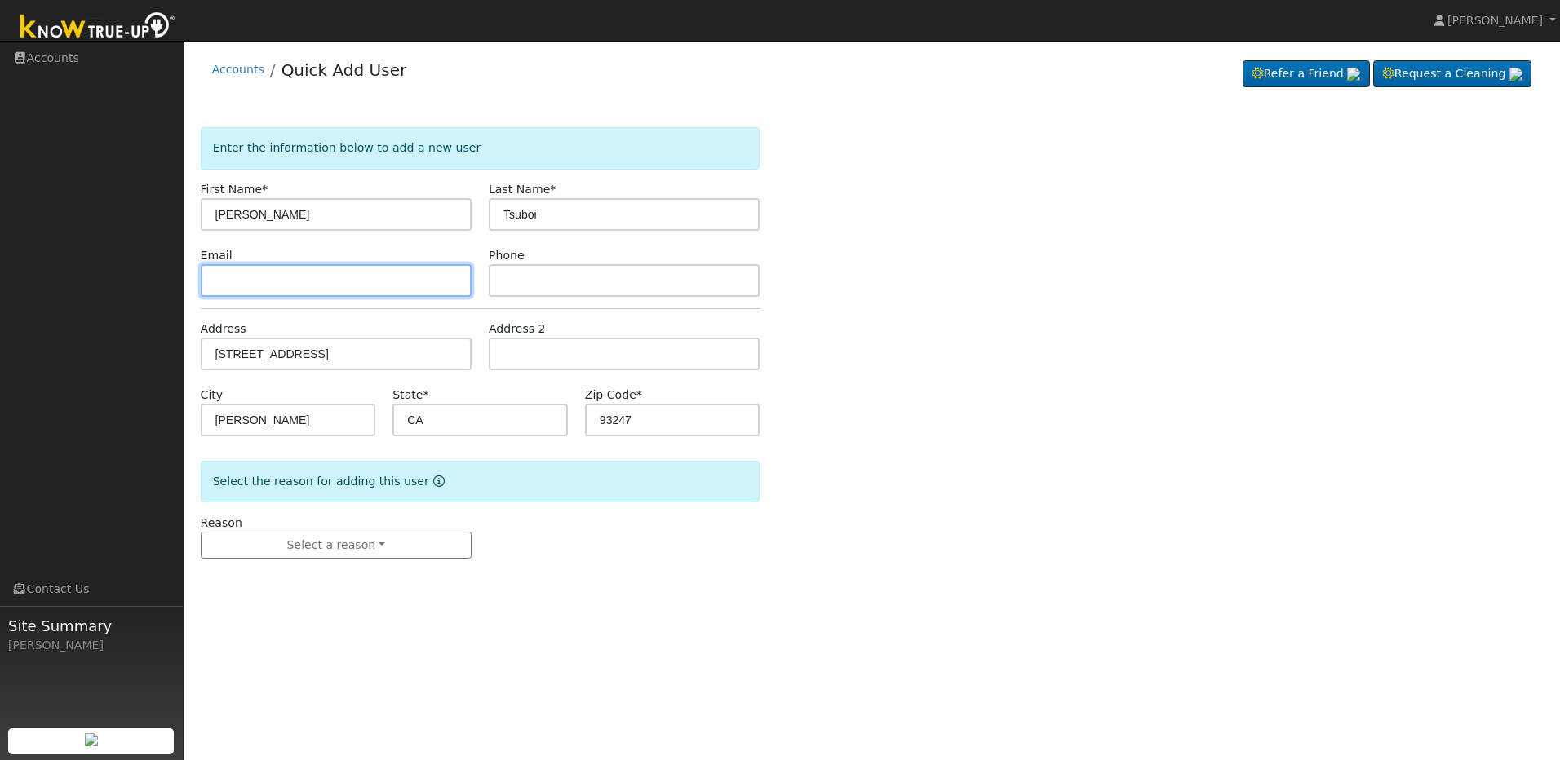
click at [319, 282] on input "text" at bounding box center [336, 280] width 271 height 33
paste input "[EMAIL_ADDRESS][DOMAIN_NAME]"
type input "[EMAIL_ADDRESS][DOMAIN_NAME]"
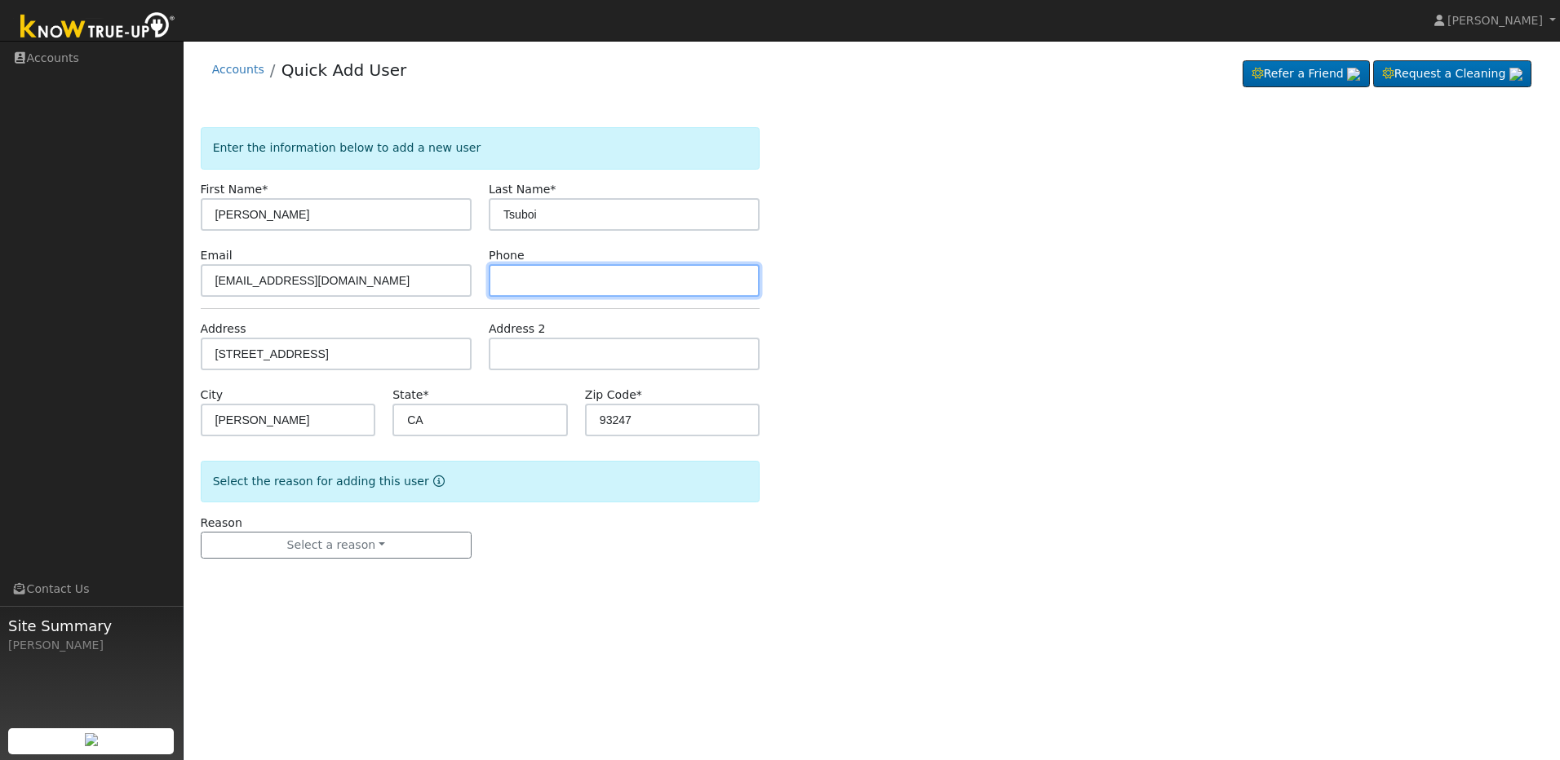
click at [538, 272] on input "text" at bounding box center [624, 280] width 271 height 33
type input "5593101787"
click at [1108, 444] on div "Enter the information below to add a new user First Name * [PERSON_NAME] Last N…" at bounding box center [872, 359] width 1343 height 464
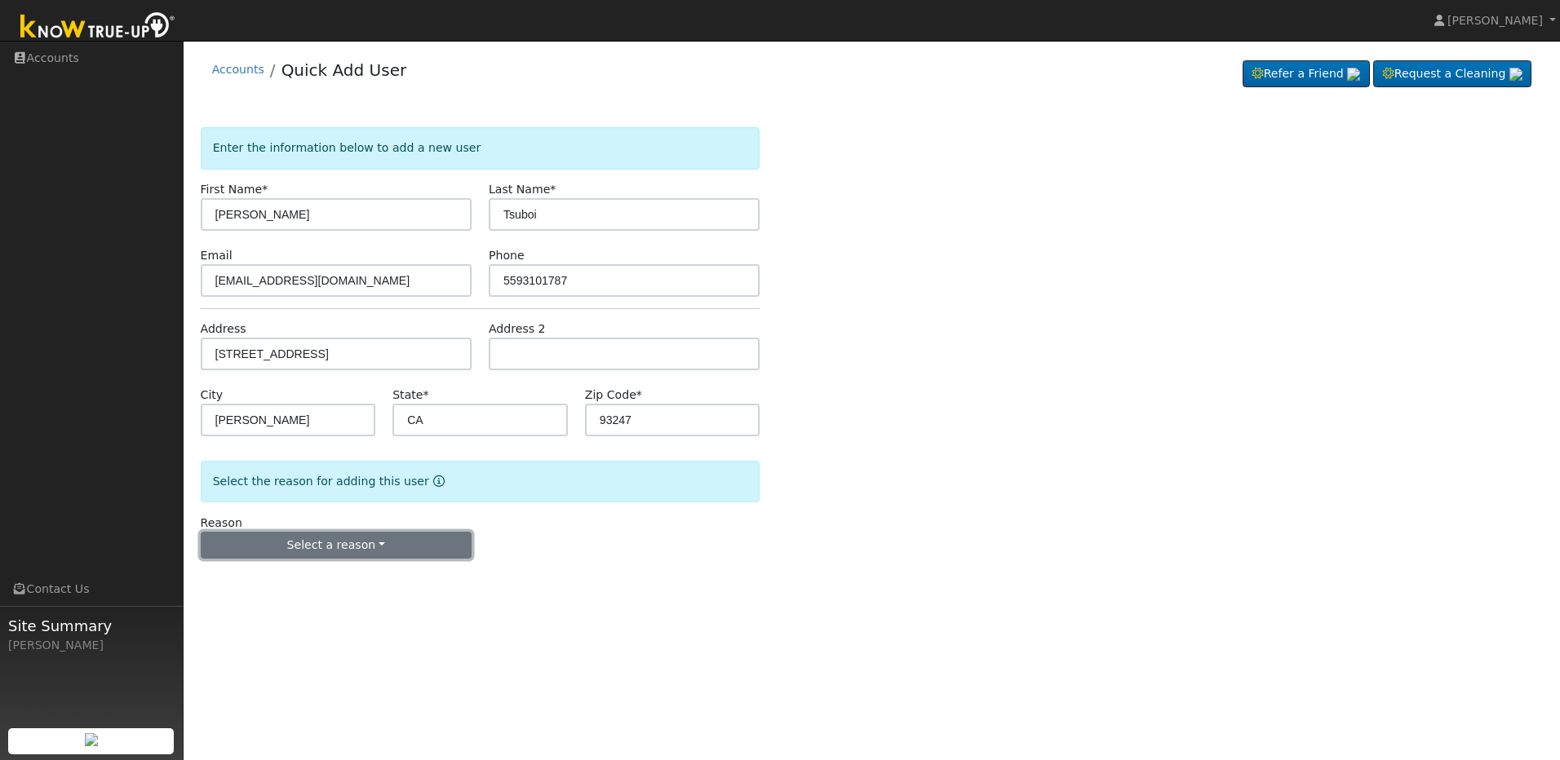
click at [415, 558] on button "Select a reason" at bounding box center [336, 546] width 271 height 28
click at [337, 600] on link "New customer adding solar" at bounding box center [292, 602] width 180 height 23
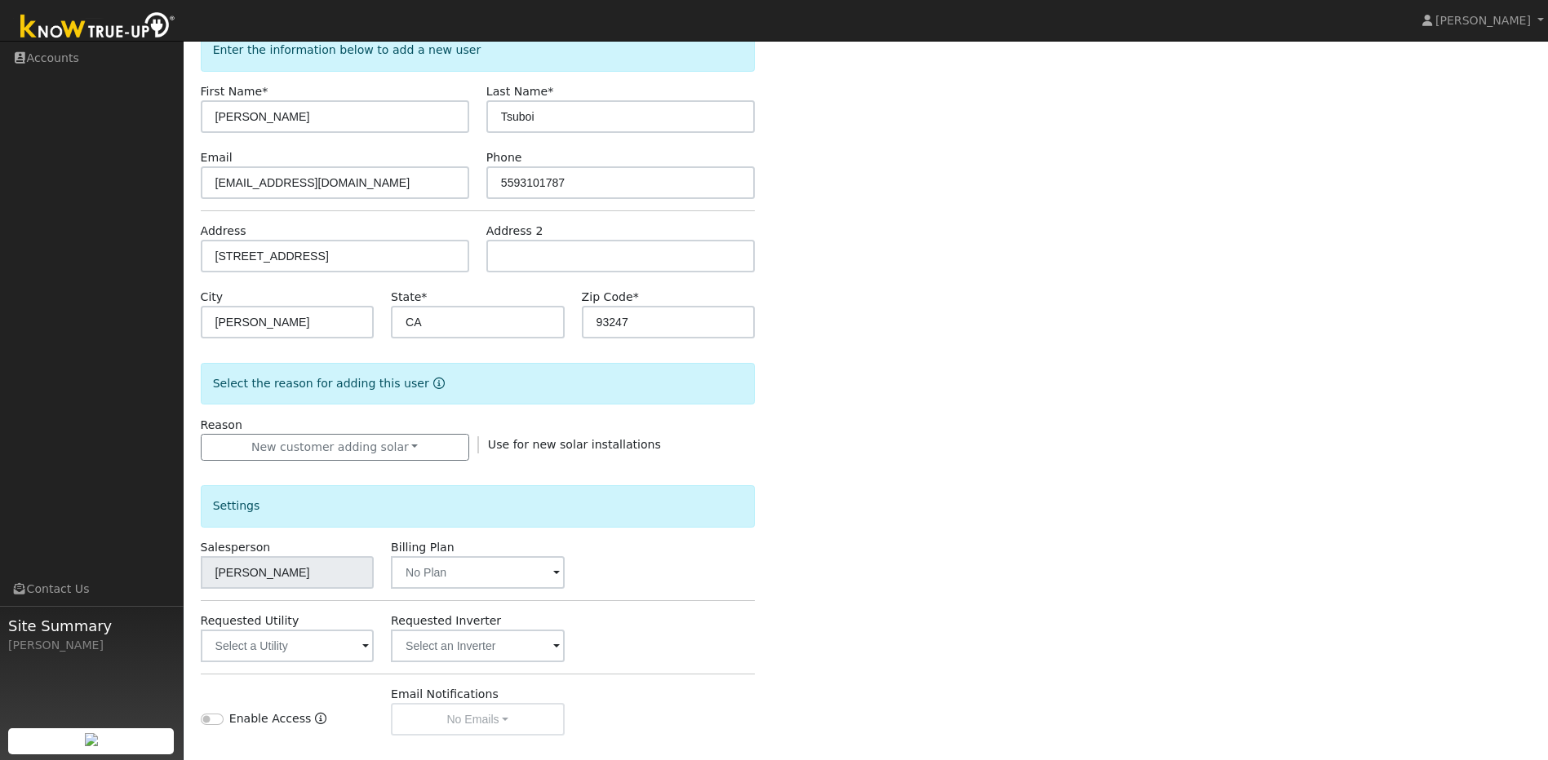
scroll to position [245, 0]
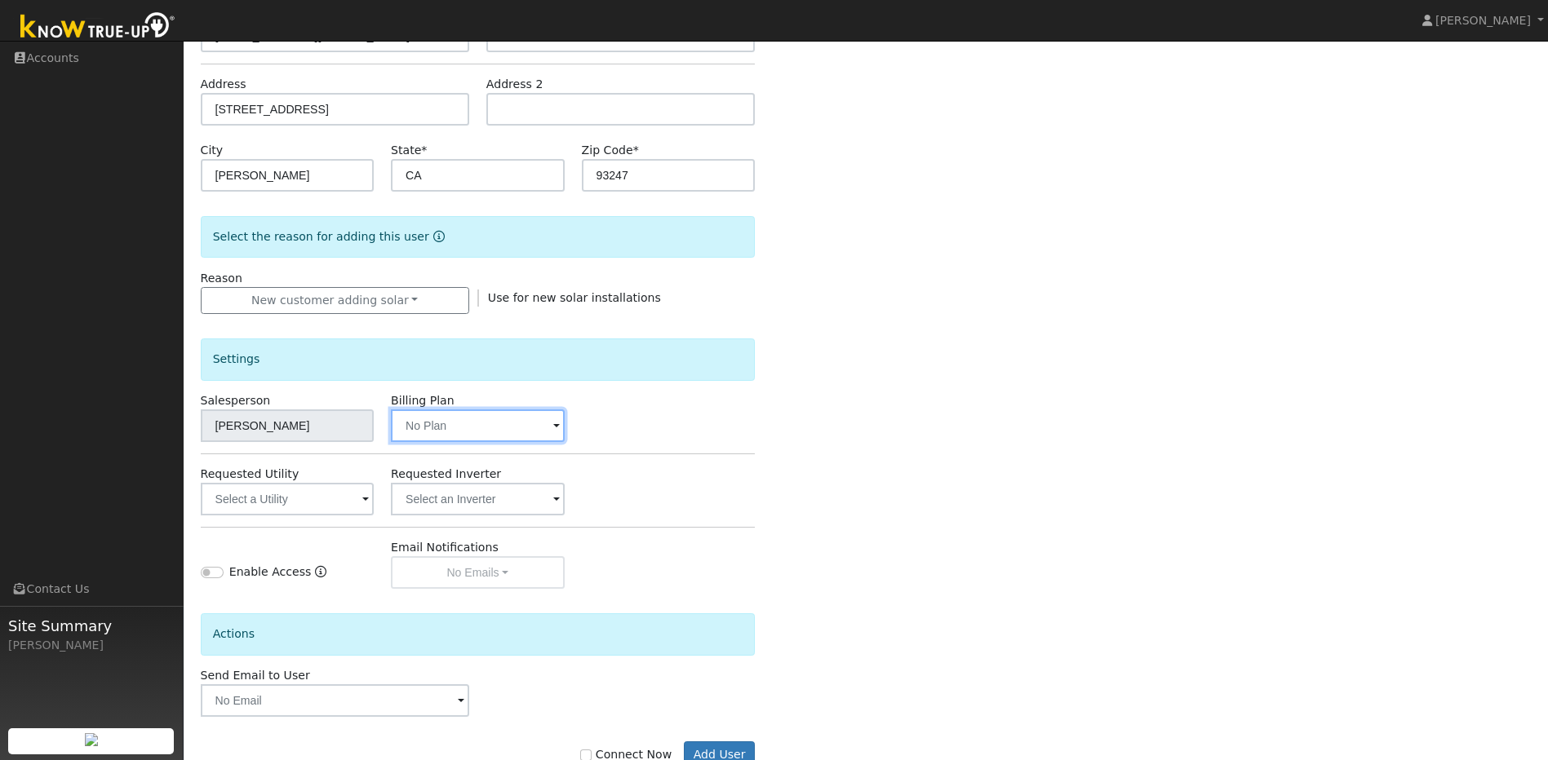
click at [528, 432] on input "text" at bounding box center [477, 426] width 173 height 33
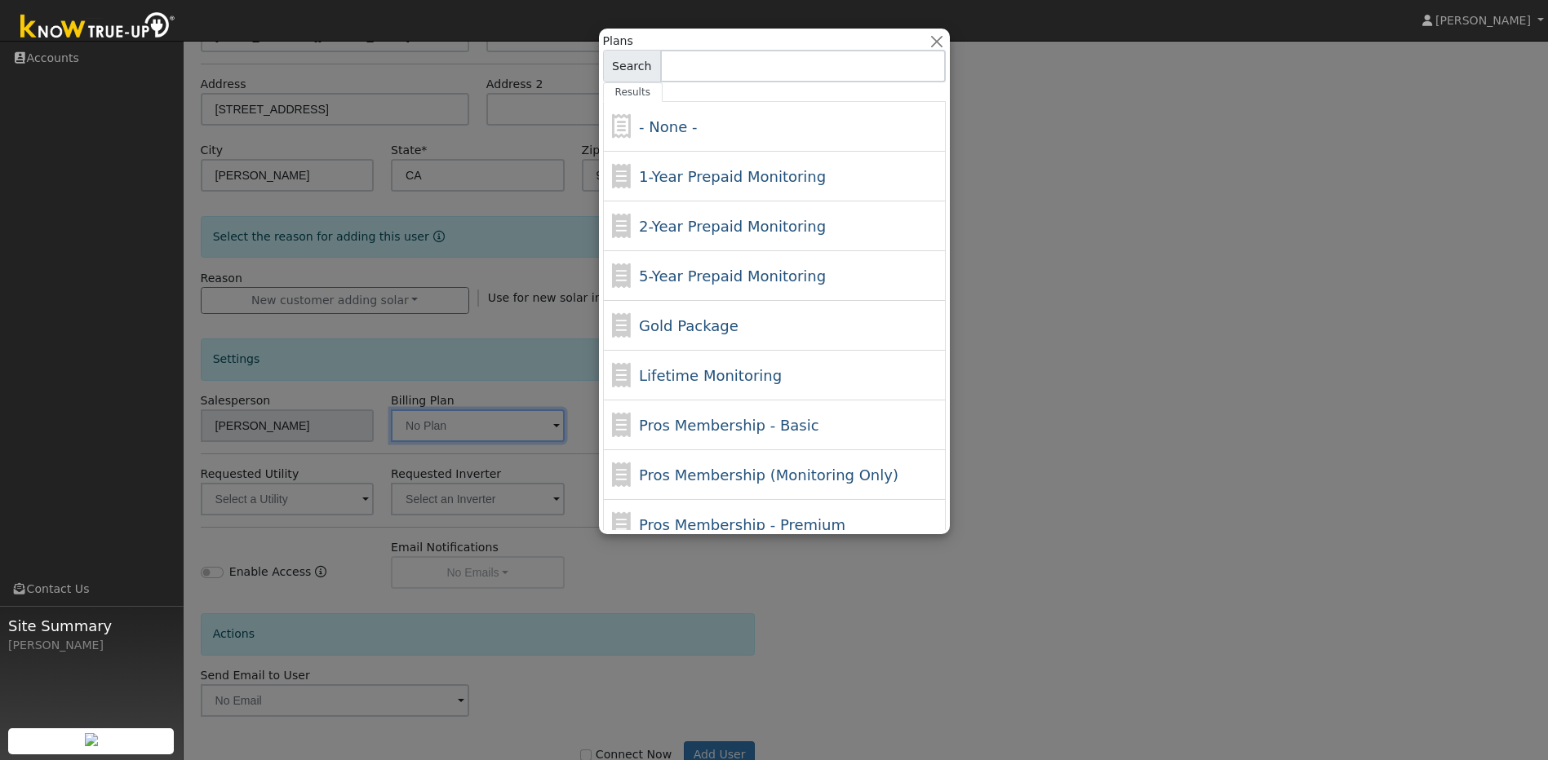
click at [1161, 304] on div at bounding box center [774, 380] width 1548 height 760
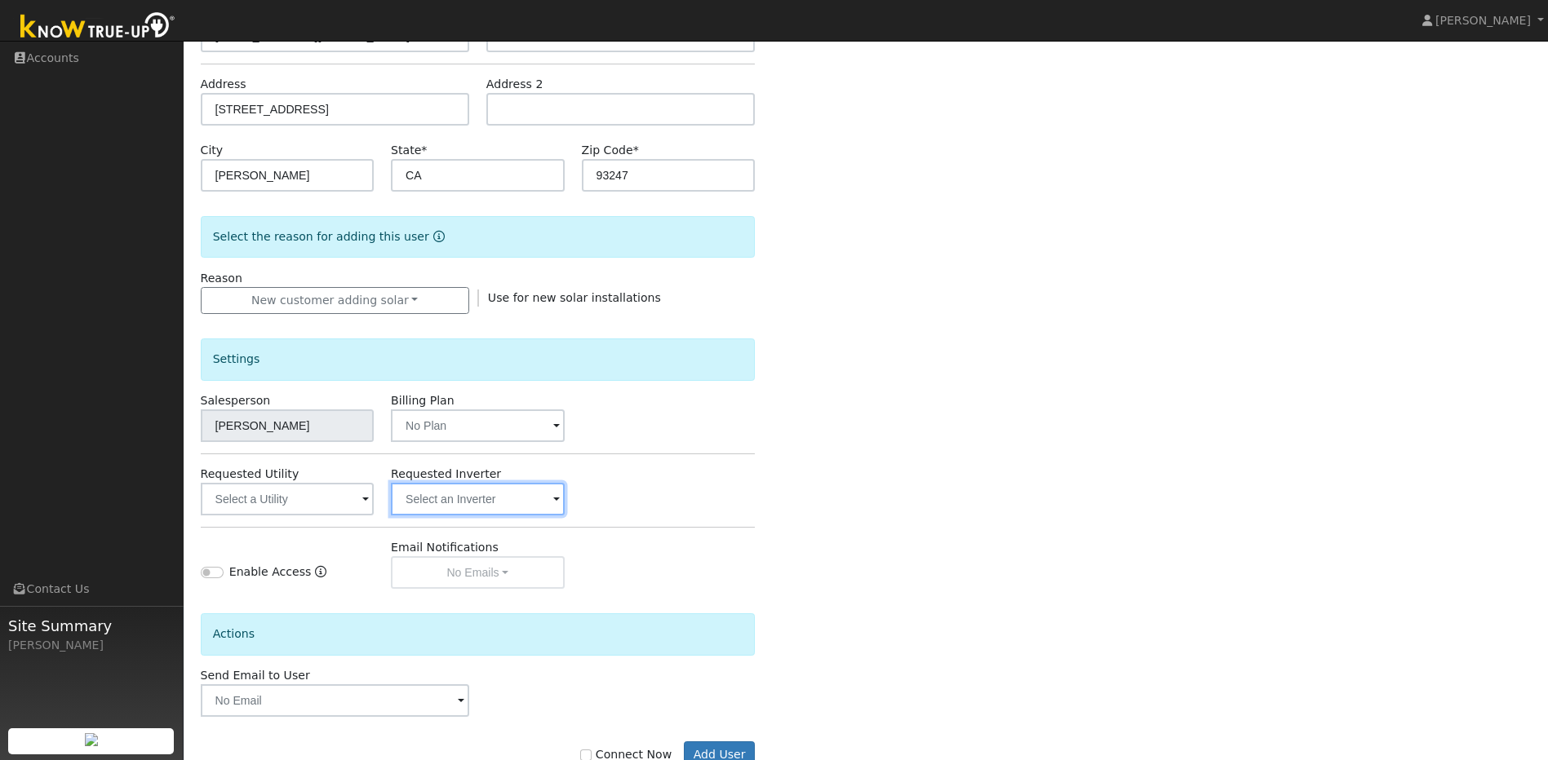
click at [447, 508] on input "text" at bounding box center [477, 499] width 173 height 33
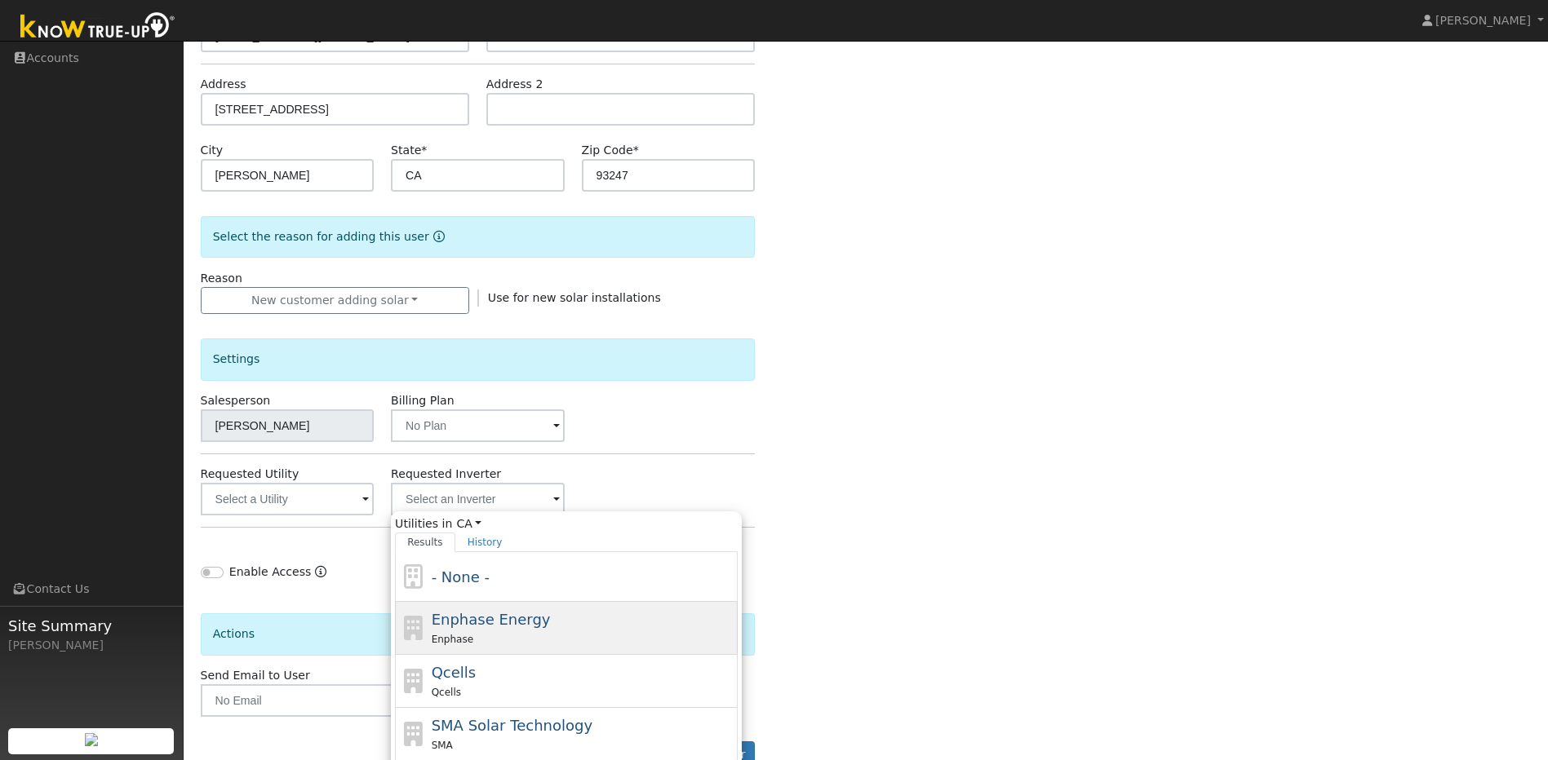
click at [508, 631] on div "Enphase Energy Enphase" at bounding box center [583, 628] width 303 height 39
type input "Enphase Energy"
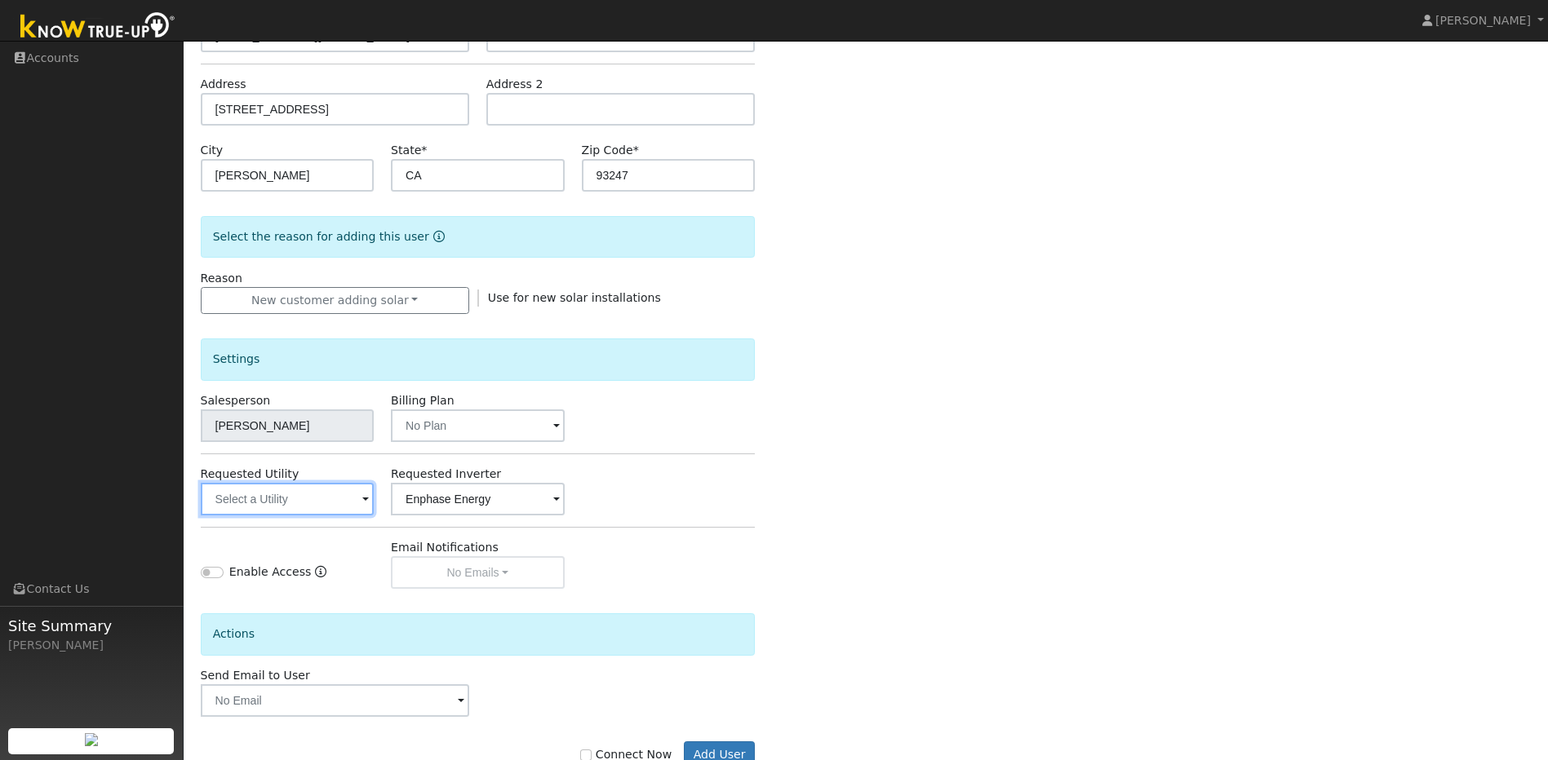
click at [339, 508] on input "text" at bounding box center [287, 499] width 173 height 33
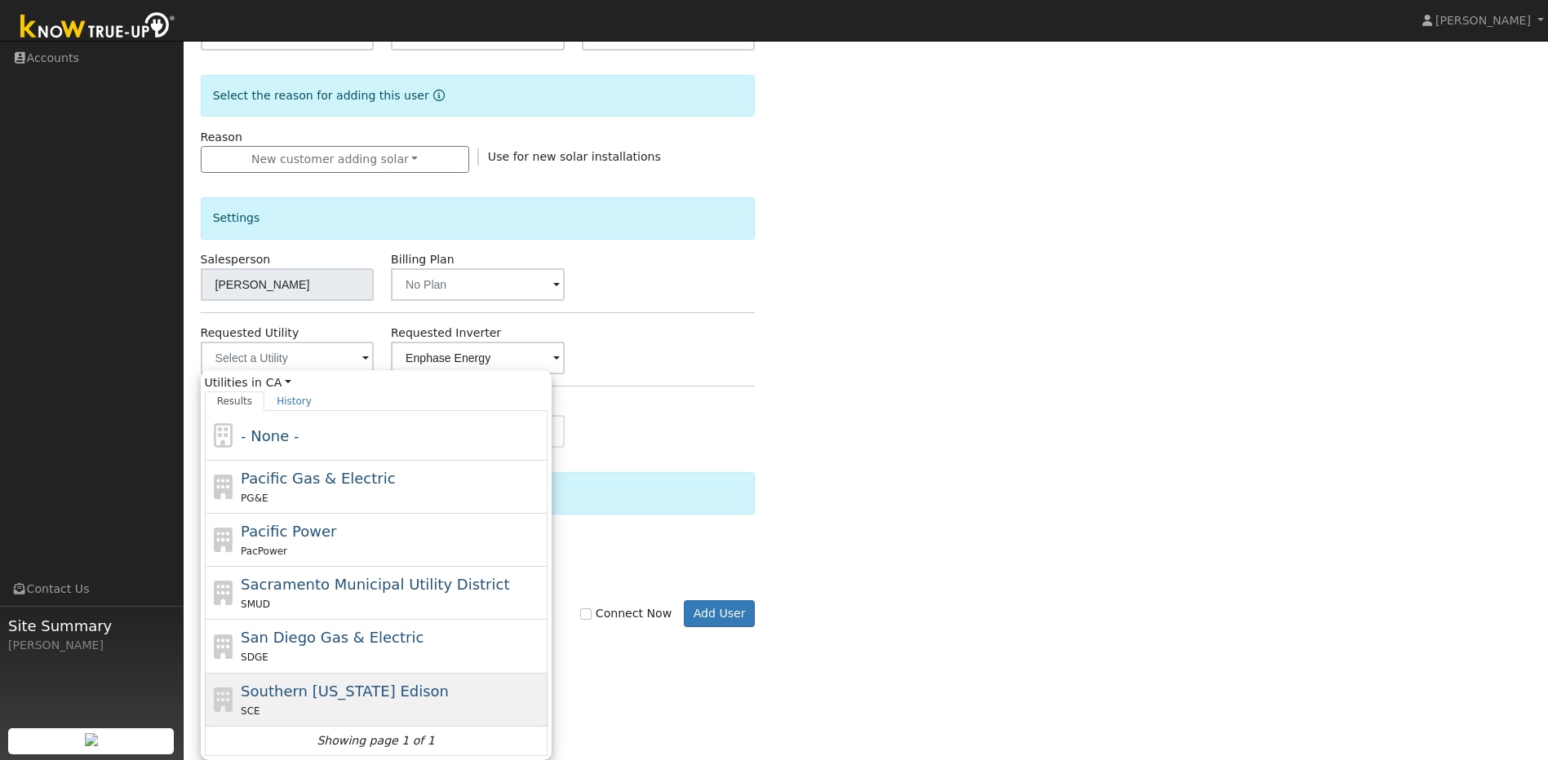
click at [345, 685] on span "Southern [US_STATE] Edison" at bounding box center [345, 691] width 208 height 17
type input "Southern [US_STATE] Edison"
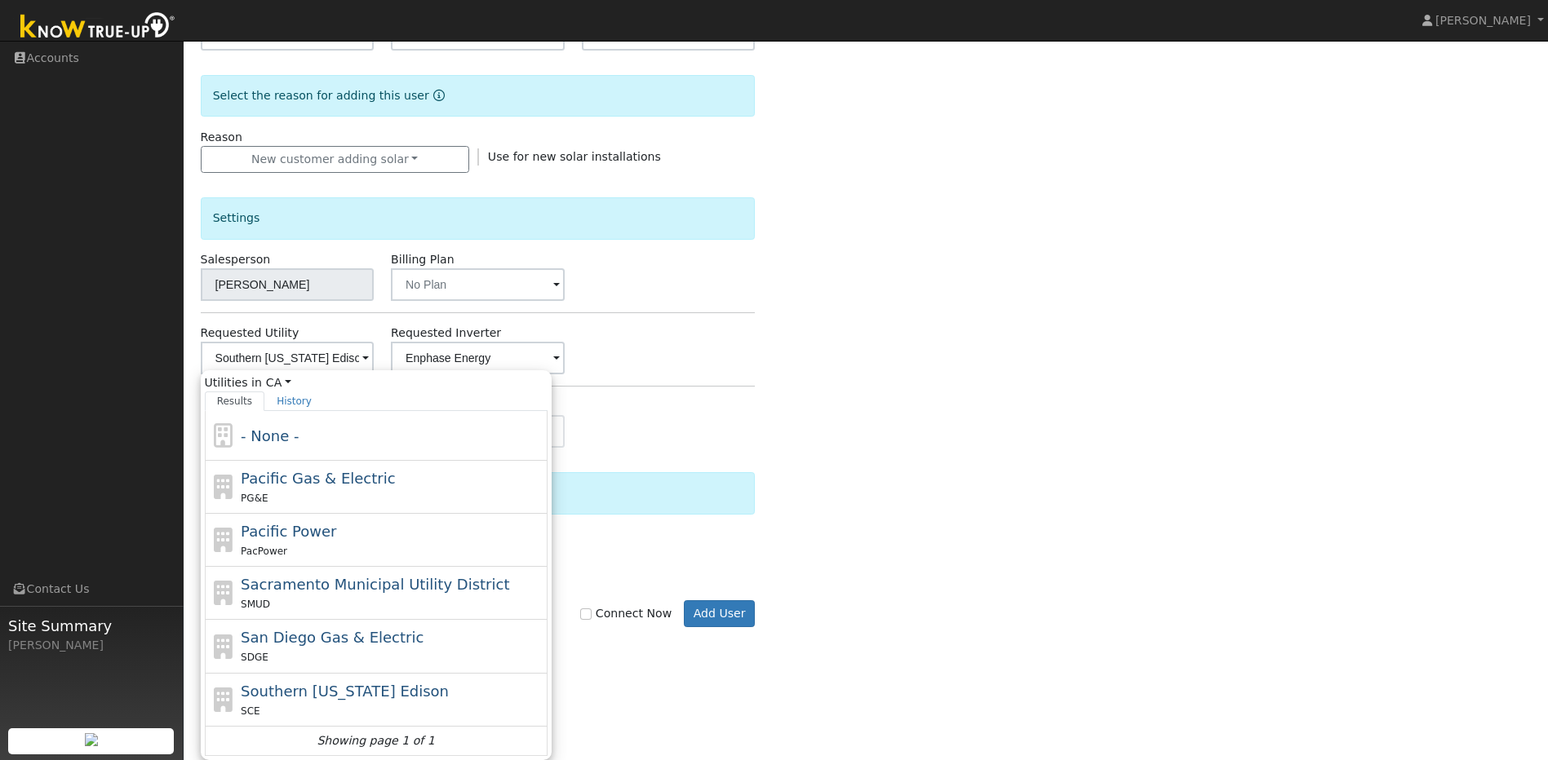
scroll to position [294, 0]
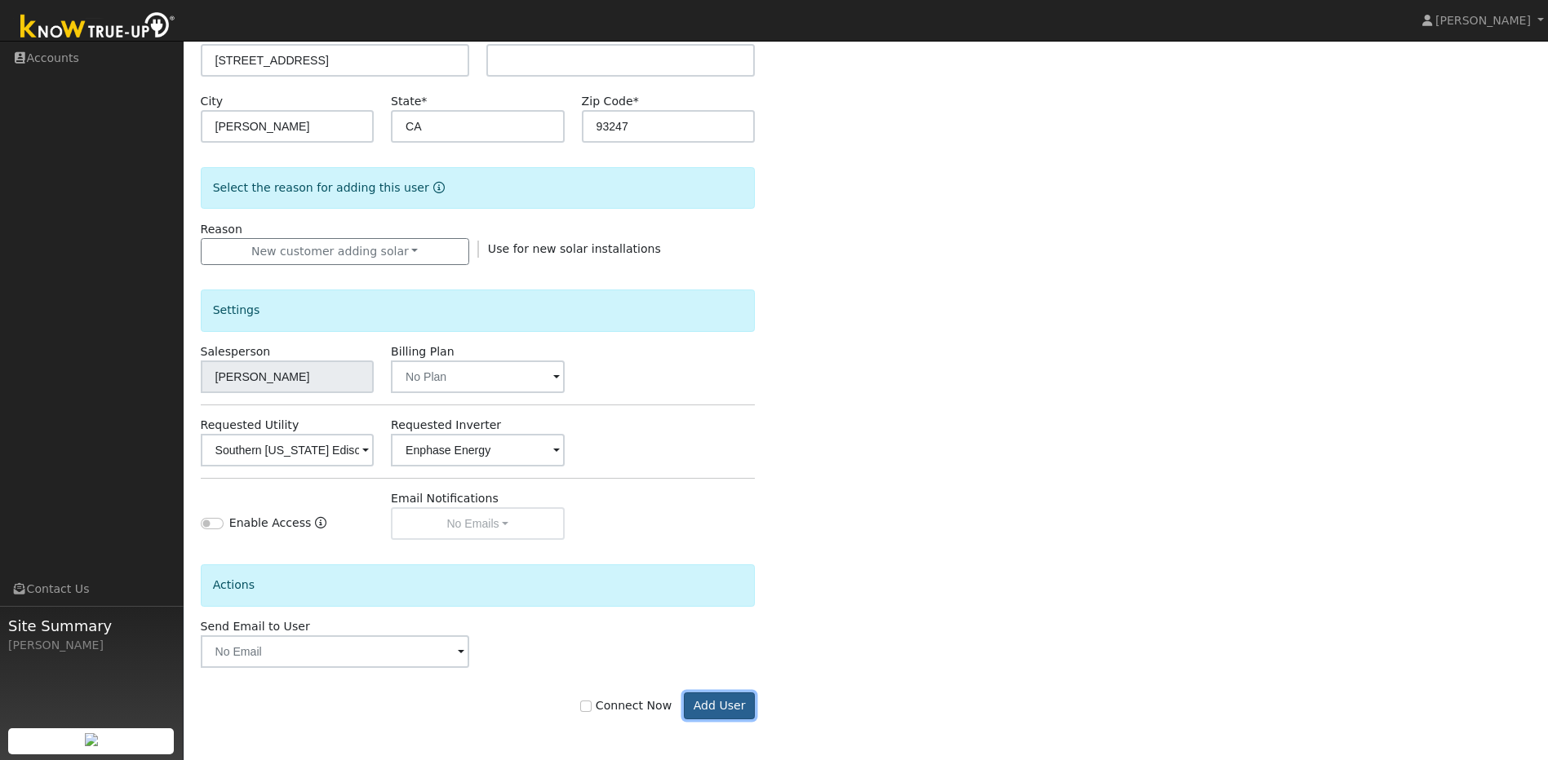
click at [714, 706] on button "Add User" at bounding box center [719, 707] width 71 height 28
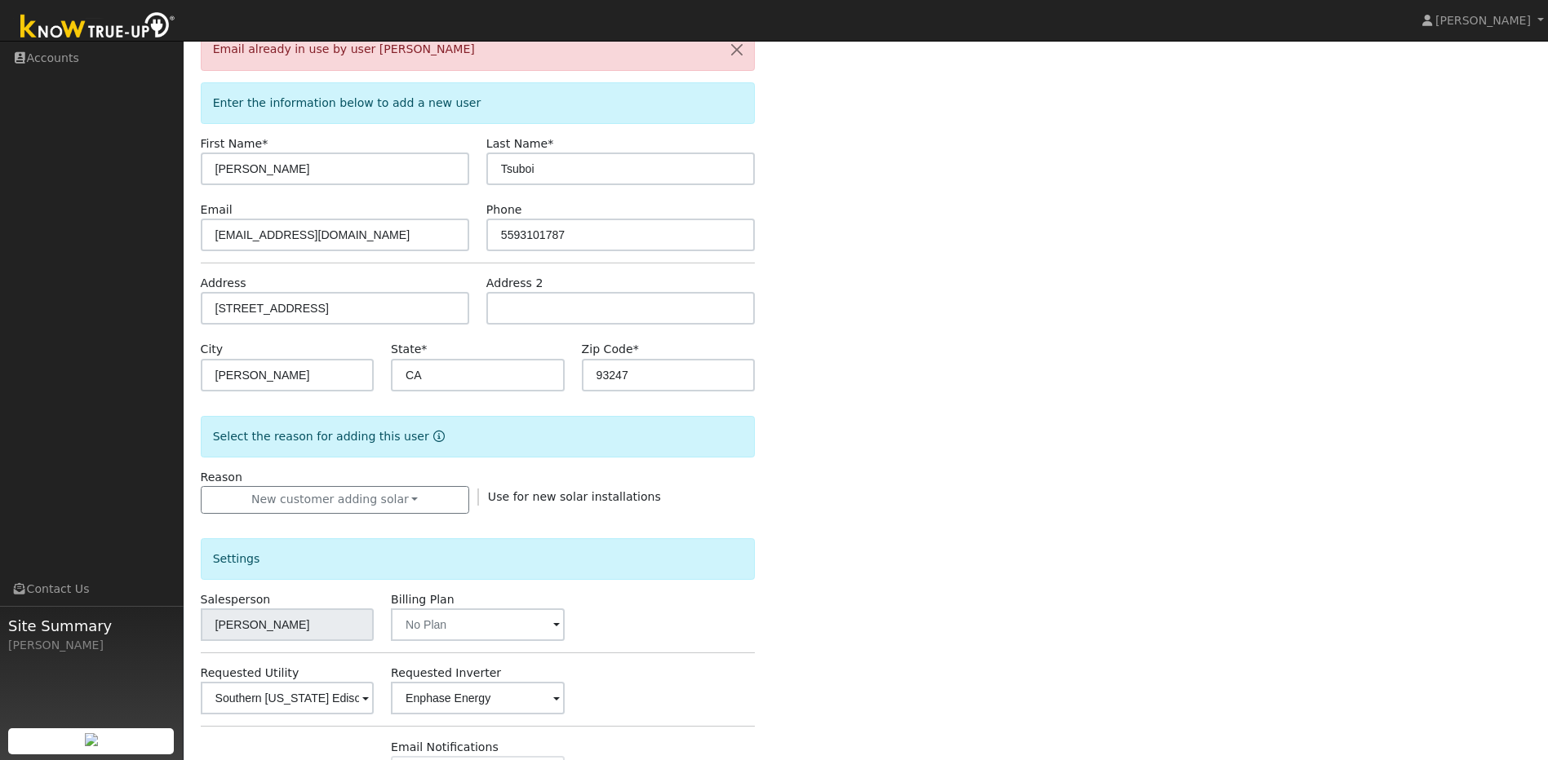
scroll to position [0, 0]
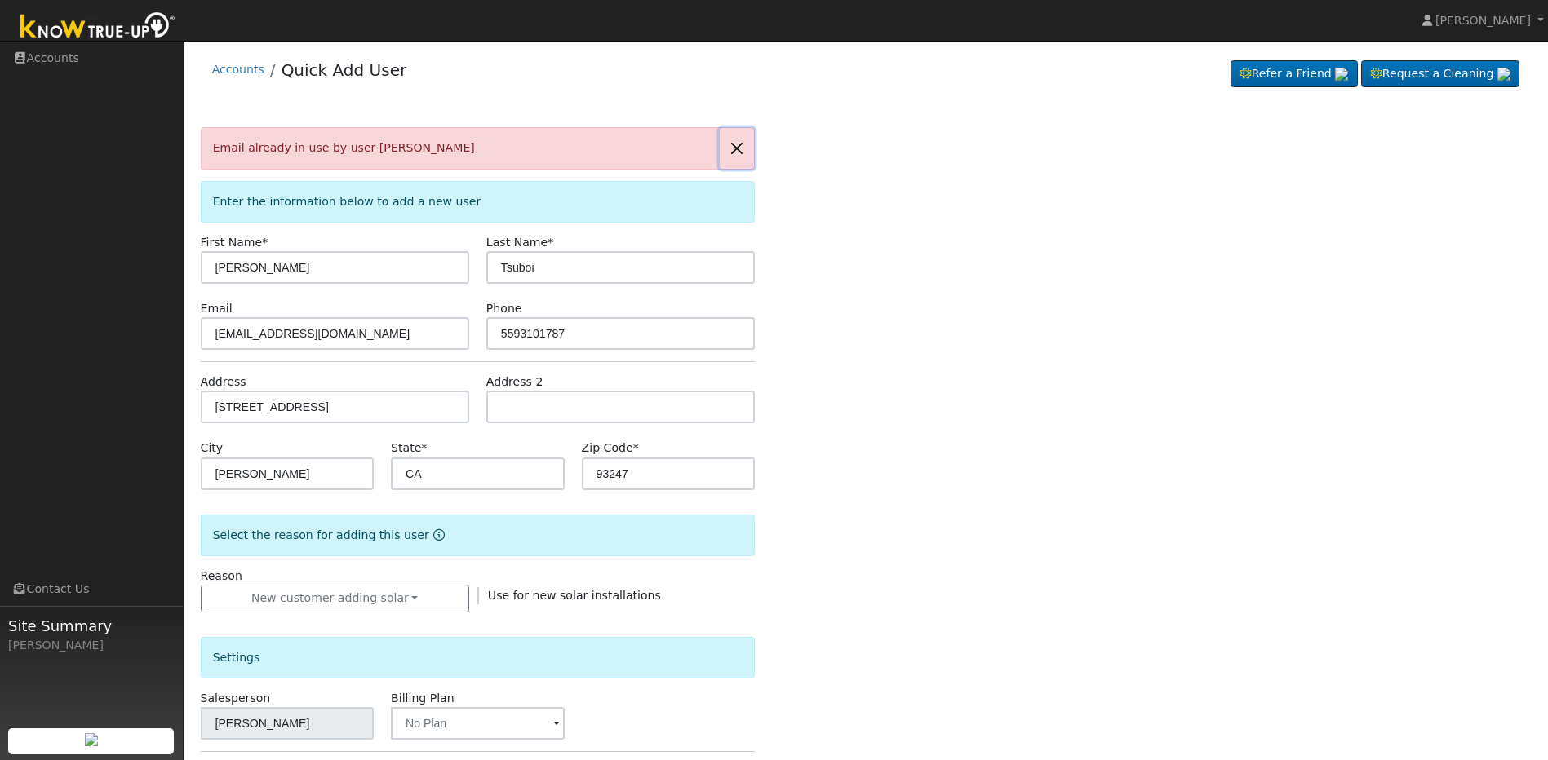
click at [734, 148] on button "button" at bounding box center [737, 148] width 34 height 40
